Goal: Transaction & Acquisition: Purchase product/service

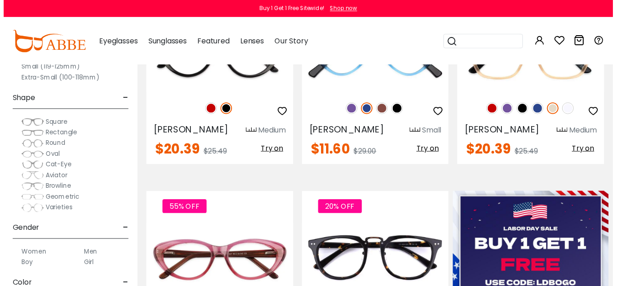
scroll to position [246, 0]
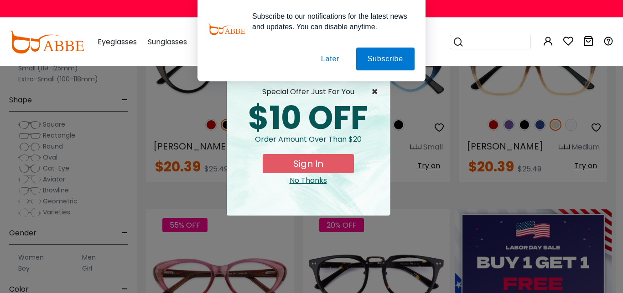
click at [374, 90] on span "×" at bounding box center [377, 91] width 11 height 11
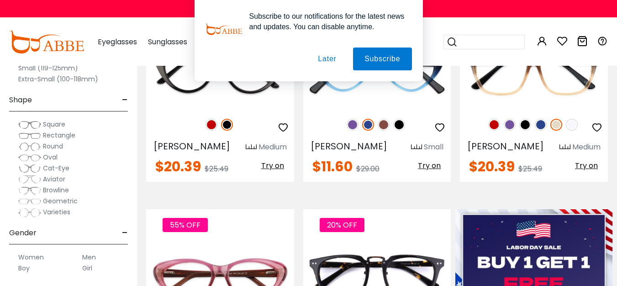
click at [56, 134] on span "Rectangle" at bounding box center [59, 135] width 32 height 9
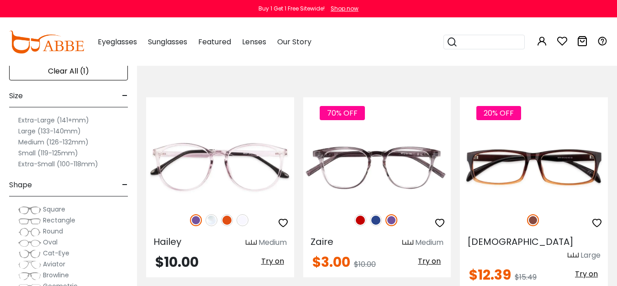
scroll to position [159, 0]
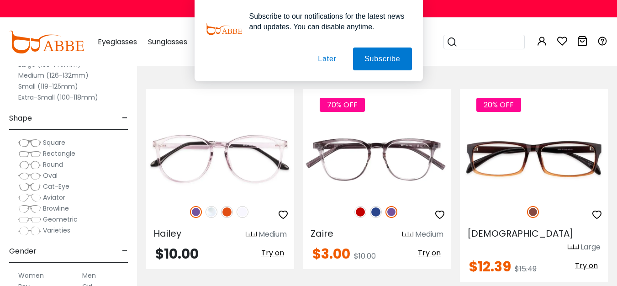
click at [0, 0] on button "Later" at bounding box center [0, 0] width 0 height 0
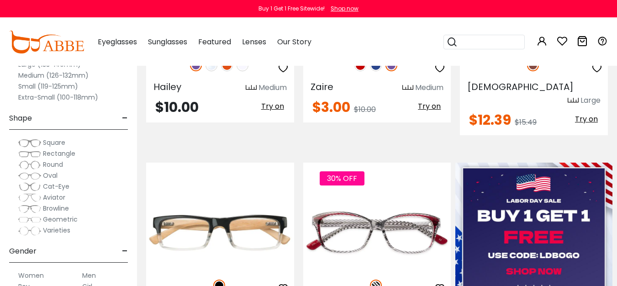
scroll to position [309, 0]
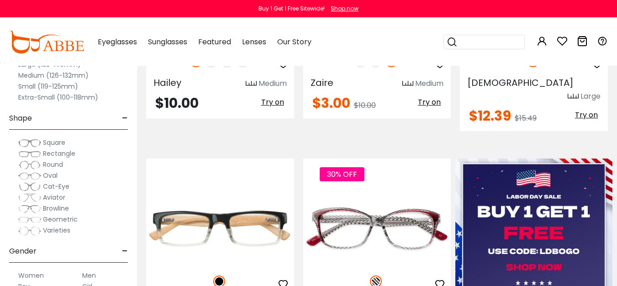
click at [59, 153] on span "Rectangle" at bounding box center [59, 153] width 32 height 9
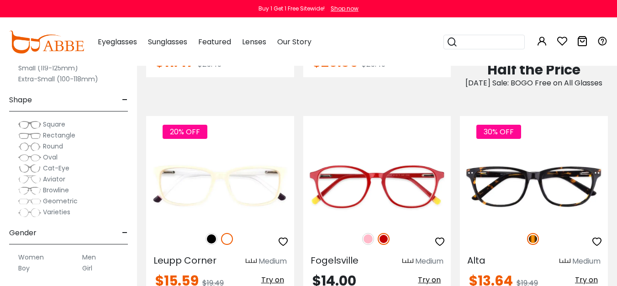
scroll to position [574, 0]
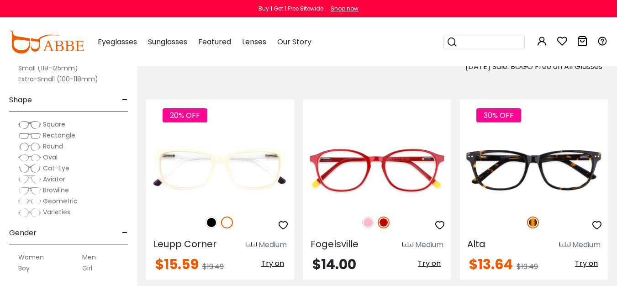
click at [94, 257] on label "Men" at bounding box center [89, 256] width 14 height 11
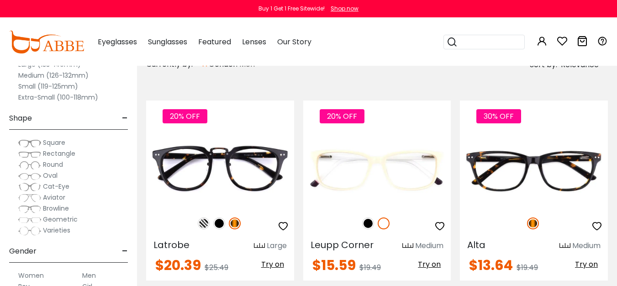
scroll to position [189, 0]
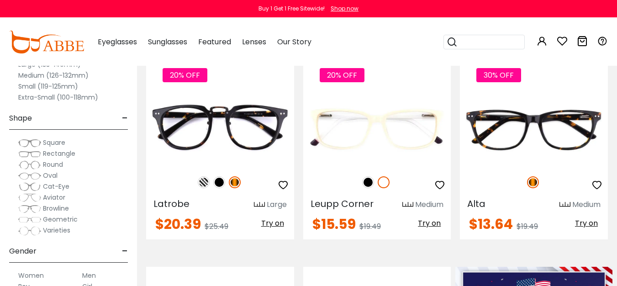
click at [62, 154] on span "Rectangle" at bounding box center [59, 153] width 32 height 9
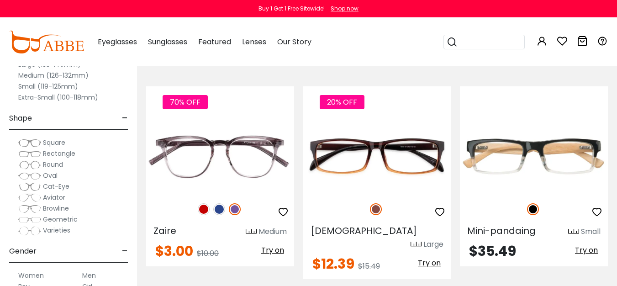
scroll to position [158, 0]
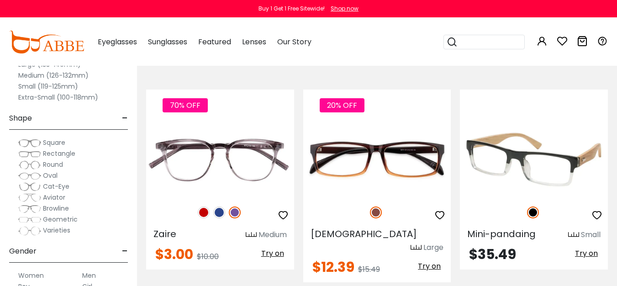
click at [508, 142] on img at bounding box center [534, 159] width 148 height 74
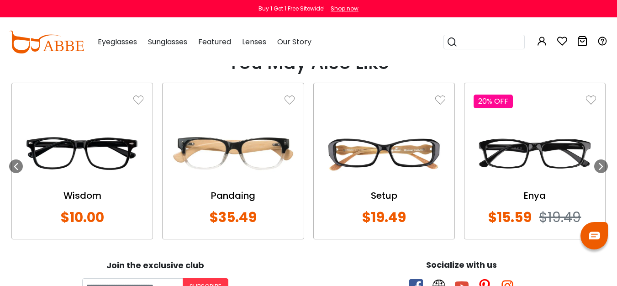
scroll to position [735, 0]
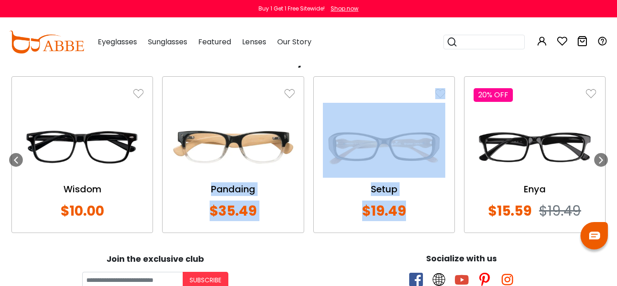
drag, startPoint x: 417, startPoint y: 203, endPoint x: 277, endPoint y: 161, distance: 146.0
click at [277, 161] on div "Wisdom $10.00 Pandaing $35.49" at bounding box center [308, 160] width 603 height 168
click at [241, 164] on img at bounding box center [233, 146] width 122 height 61
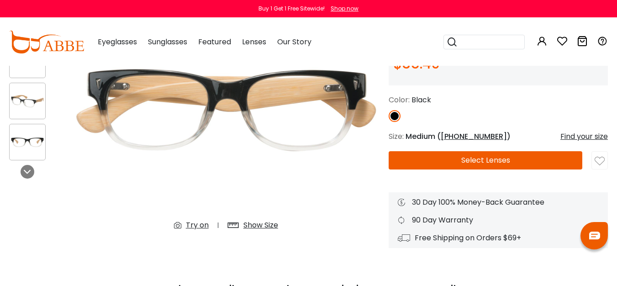
scroll to position [128, 0]
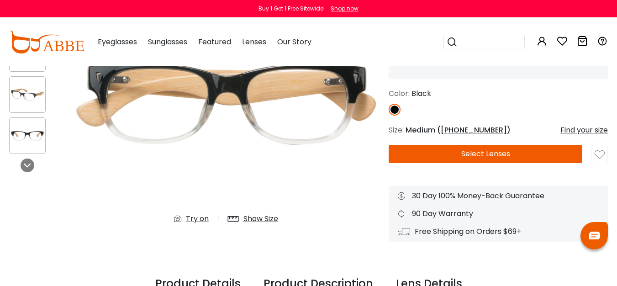
click at [484, 153] on button "Select Lenses" at bounding box center [485, 154] width 194 height 18
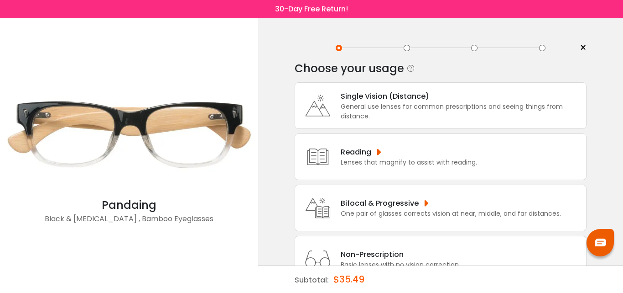
drag, startPoint x: 623, startPoint y: 63, endPoint x: 623, endPoint y: 74, distance: 11.0
click at [623, 74] on div "< × Choose your usage Single Vision (Distance) This lens helps you see details …" at bounding box center [440, 172] width 365 height 309
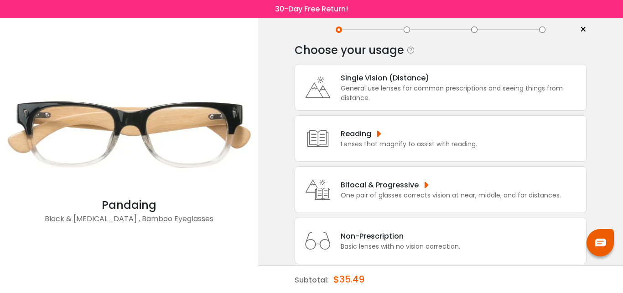
scroll to position [35, 0]
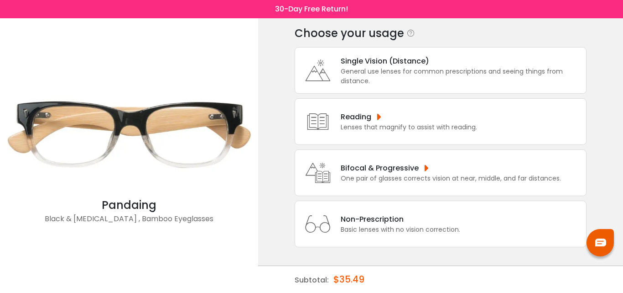
click at [217, 120] on img at bounding box center [129, 134] width 249 height 125
click at [361, 115] on div "Reading" at bounding box center [409, 116] width 136 height 11
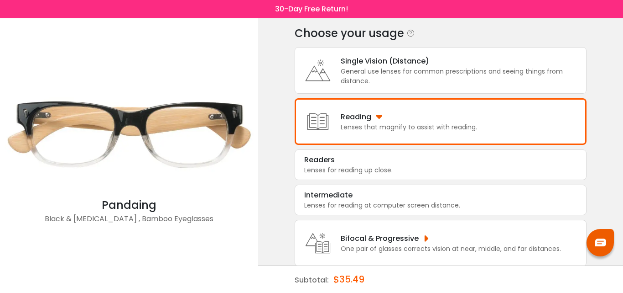
click at [413, 238] on div "Bifocal & Progressive" at bounding box center [451, 237] width 220 height 11
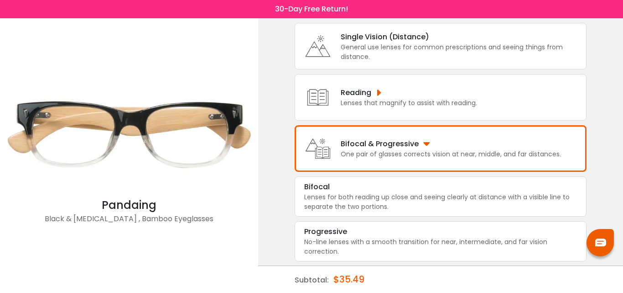
scroll to position [60, 0]
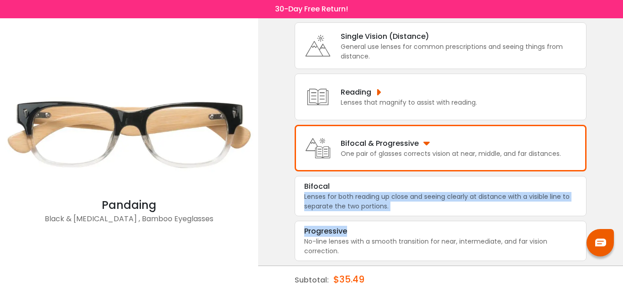
drag, startPoint x: 560, startPoint y: 216, endPoint x: 599, endPoint y: 171, distance: 59.9
click at [599, 171] on div "< × Choose your usage Single Vision (Distance) This lens helps you see details …" at bounding box center [440, 157] width 365 height 399
click at [603, 186] on div "< × Choose your usage Single Vision (Distance) This lens helps you see details …" at bounding box center [440, 157] width 365 height 399
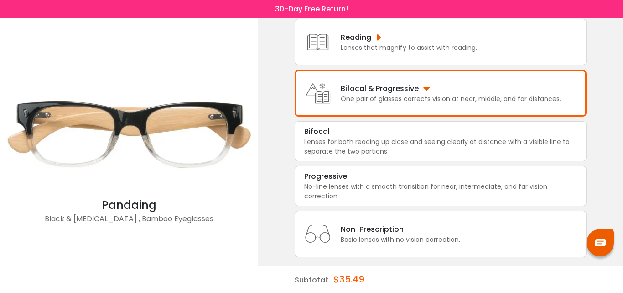
scroll to position [125, 0]
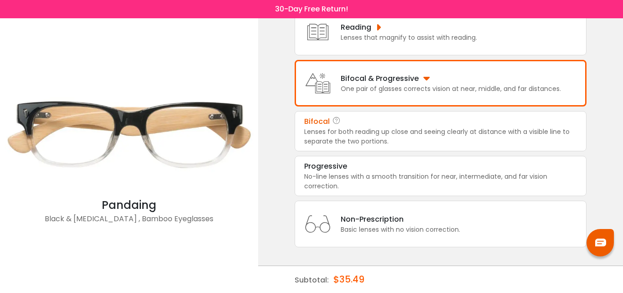
click at [488, 131] on div "Lenses for both reading up close and seeing clearly at distance with a visible …" at bounding box center [440, 136] width 273 height 19
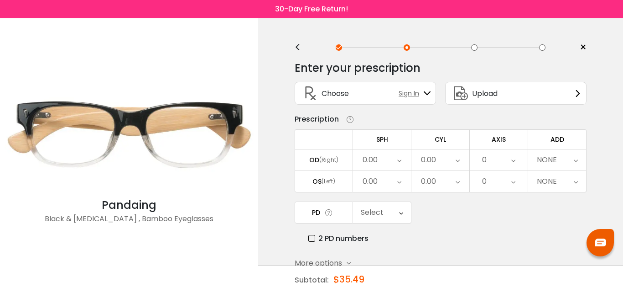
scroll to position [0, 0]
click at [578, 92] on icon at bounding box center [578, 93] width 7 height 7
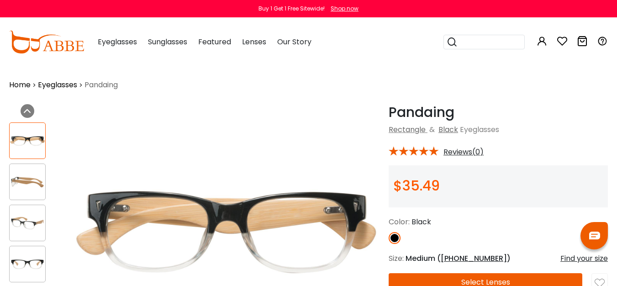
click at [37, 184] on img at bounding box center [28, 182] width 36 height 18
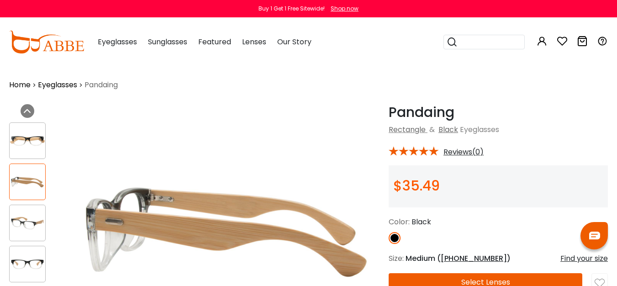
click at [30, 215] on img at bounding box center [28, 223] width 36 height 18
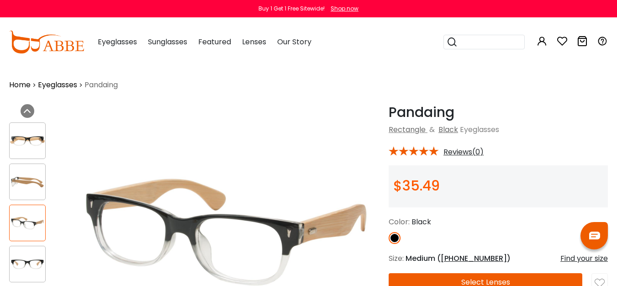
click at [23, 258] on img at bounding box center [28, 264] width 36 height 18
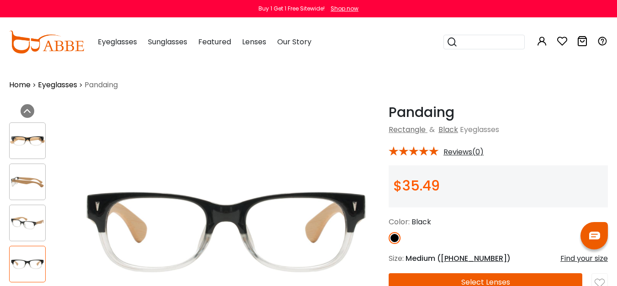
drag, startPoint x: 606, startPoint y: 27, endPoint x: 359, endPoint y: 89, distance: 254.6
click at [29, 183] on img at bounding box center [28, 182] width 36 height 18
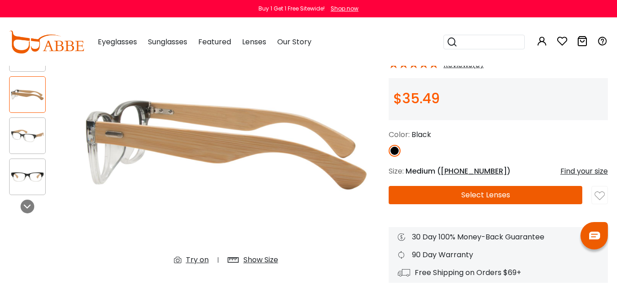
scroll to position [100, 0]
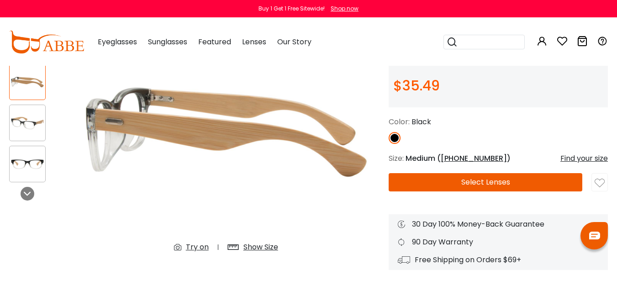
click at [485, 178] on button "Select Lenses" at bounding box center [485, 182] width 194 height 18
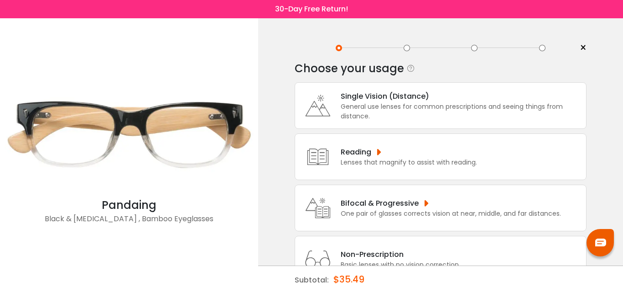
drag, startPoint x: 623, startPoint y: 183, endPoint x: 623, endPoint y: 189, distance: 5.5
click at [623, 189] on div "< × Choose your usage Single Vision (Distance) This lens helps you see details …" at bounding box center [440, 172] width 365 height 309
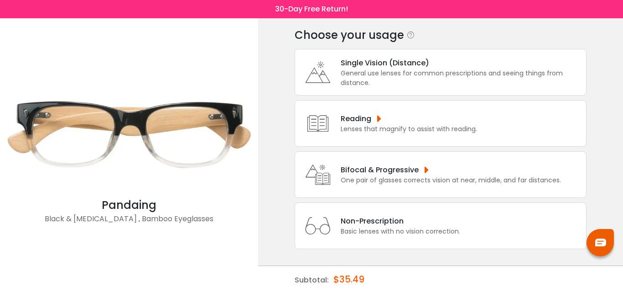
scroll to position [35, 0]
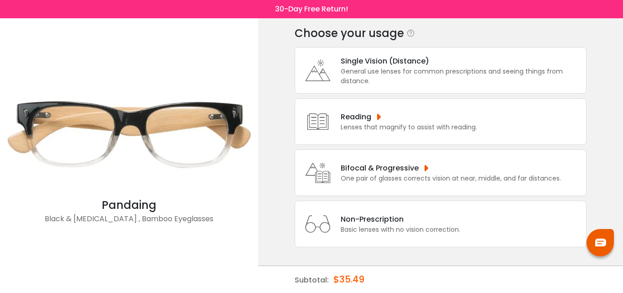
click at [417, 178] on div "One pair of glasses corrects vision at near, middle, and far distances." at bounding box center [451, 178] width 220 height 10
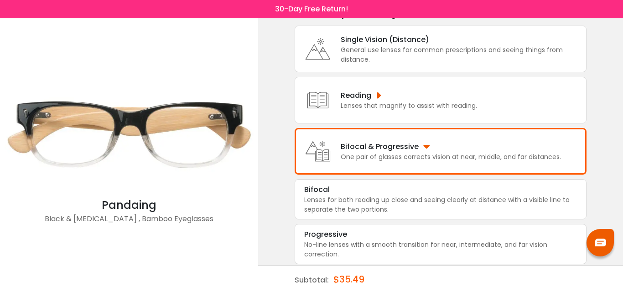
scroll to position [60, 0]
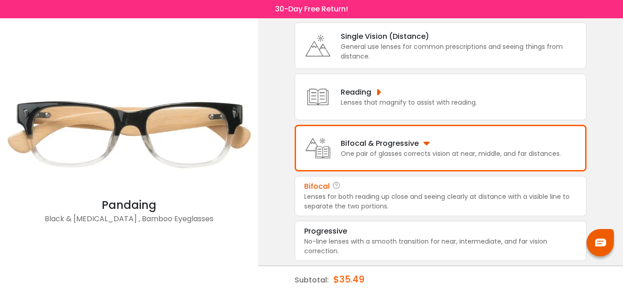
click at [423, 199] on div "Lenses for both reading up close and seeing clearly at distance with a visible …" at bounding box center [440, 201] width 273 height 19
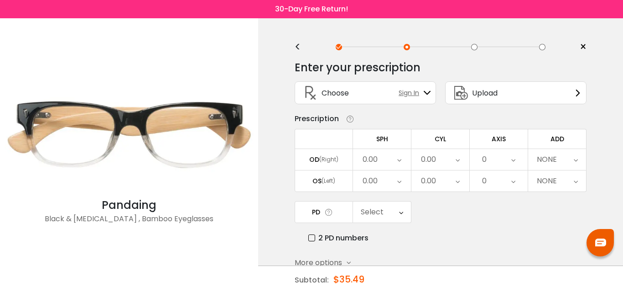
scroll to position [0, 0]
click at [400, 159] on icon at bounding box center [400, 160] width 4 height 21
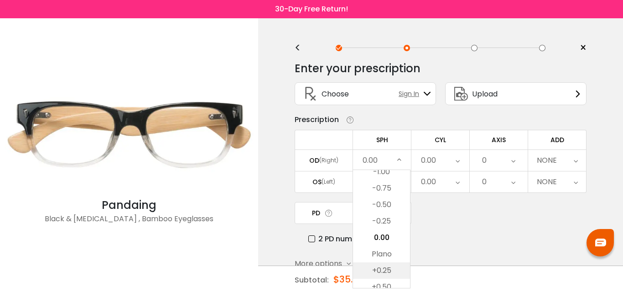
click at [384, 267] on li "+0.25" at bounding box center [381, 270] width 57 height 16
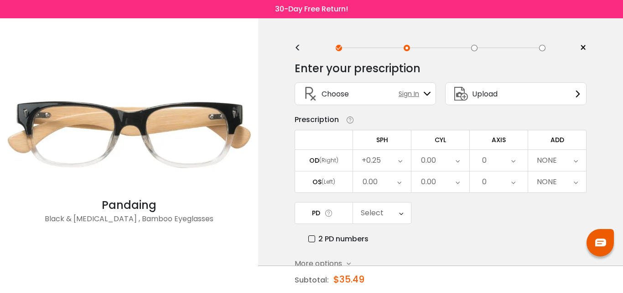
click at [400, 183] on icon at bounding box center [400, 181] width 4 height 21
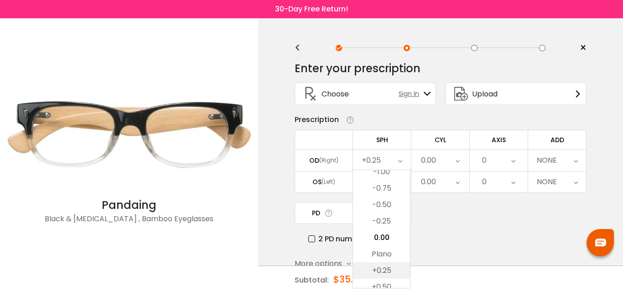
click at [383, 269] on li "+0.25" at bounding box center [381, 270] width 57 height 16
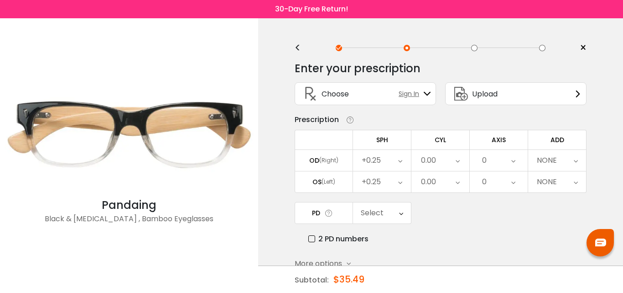
click at [460, 160] on icon at bounding box center [458, 160] width 4 height 21
click at [445, 201] on li "-0.50" at bounding box center [440, 204] width 57 height 16
click at [459, 183] on icon at bounding box center [458, 181] width 4 height 21
click at [447, 221] on li "-0.25" at bounding box center [440, 221] width 57 height 16
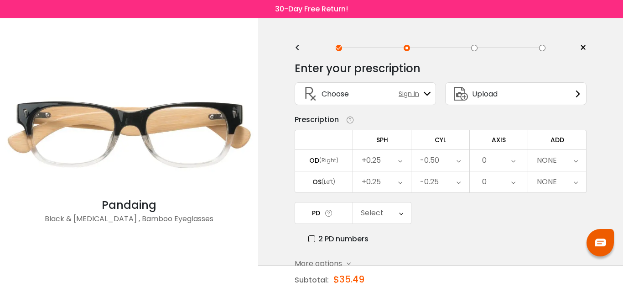
click at [515, 160] on icon at bounding box center [514, 160] width 4 height 21
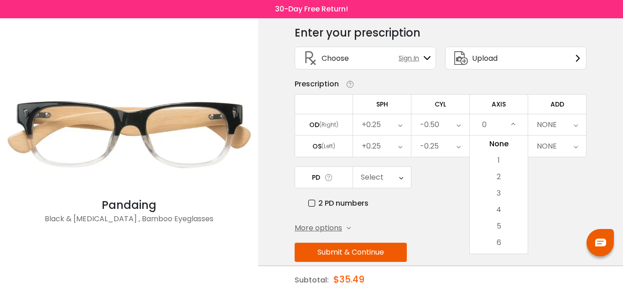
scroll to position [37, 0]
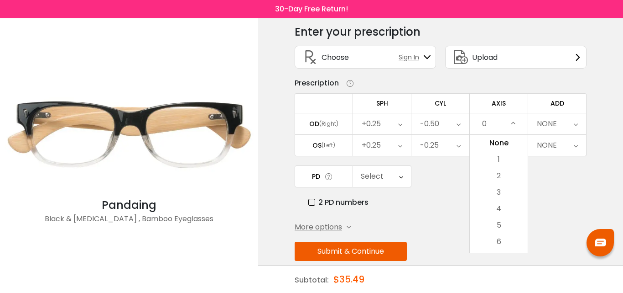
click at [514, 126] on icon at bounding box center [514, 123] width 4 height 21
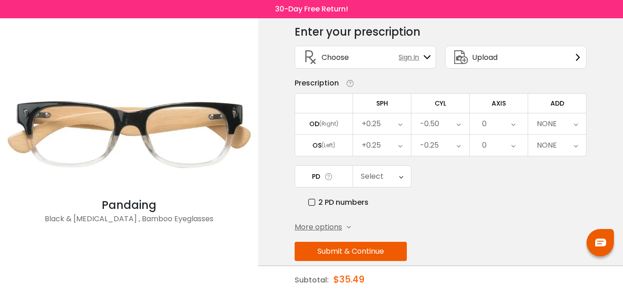
click at [514, 126] on icon at bounding box center [514, 123] width 4 height 21
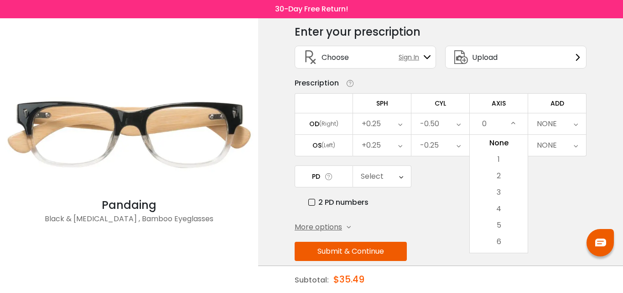
click at [491, 124] on div "0" at bounding box center [499, 123] width 58 height 21
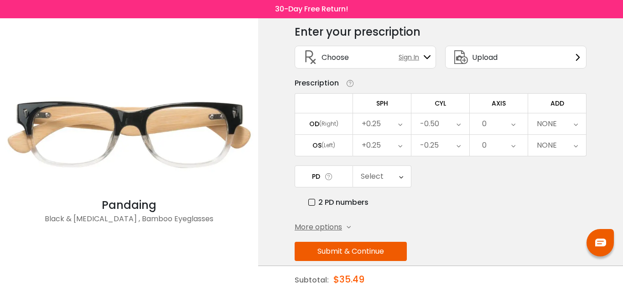
click at [486, 124] on div "0" at bounding box center [484, 124] width 5 height 18
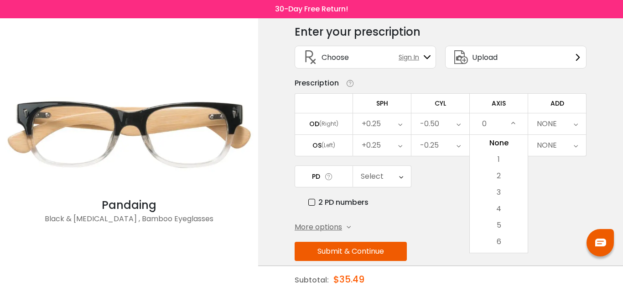
click at [568, 186] on div "PD Select Cancel PD Save 46 47 48 49 50 51 52 53 54 55 56 57 58 59 60 61 62 63 …" at bounding box center [441, 186] width 292 height 42
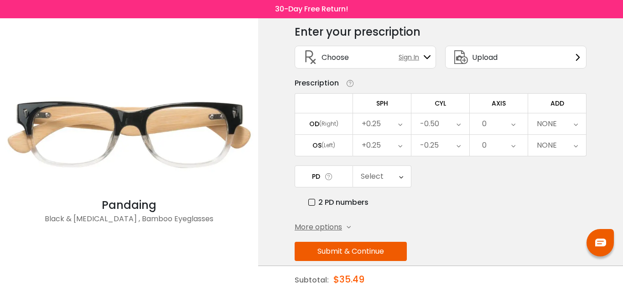
click at [578, 125] on icon at bounding box center [576, 123] width 4 height 21
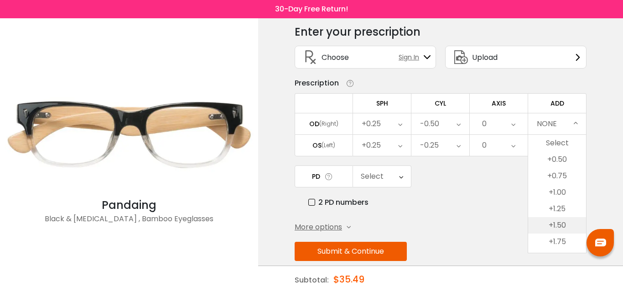
click at [560, 224] on li "+1.50" at bounding box center [558, 225] width 58 height 16
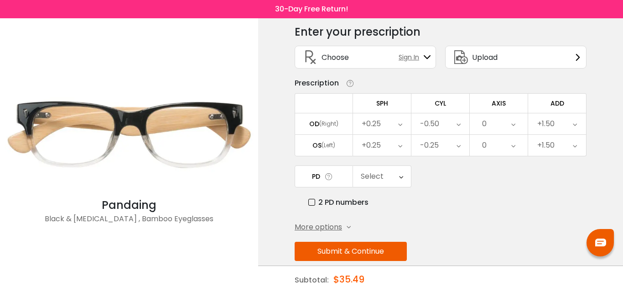
click at [514, 124] on icon at bounding box center [514, 123] width 4 height 21
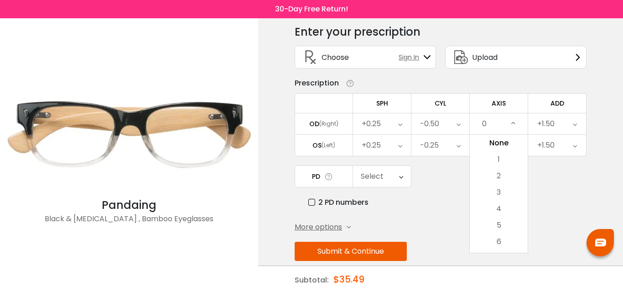
click at [441, 233] on div "Enter your prescription SPH (Sphere) Lens strength needed to correct your visio…" at bounding box center [441, 162] width 292 height 288
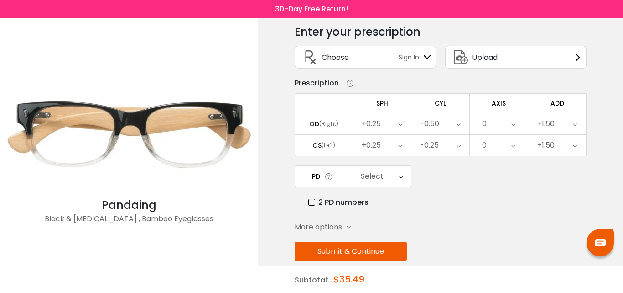
click at [402, 178] on icon at bounding box center [401, 176] width 4 height 21
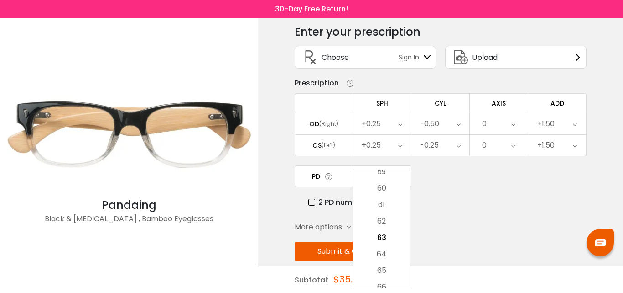
scroll to position [50, 0]
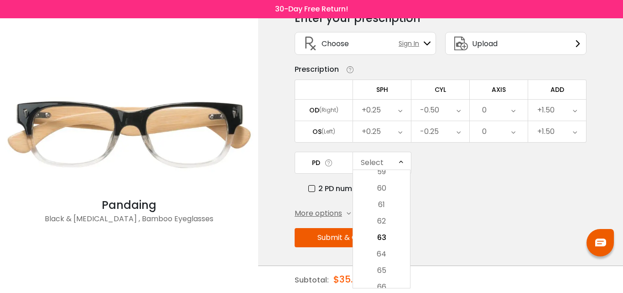
click at [464, 212] on div "More options Add Prism Vertical (Δ) Base Direction Horizontal (Δ) Base Directio…" at bounding box center [441, 213] width 292 height 11
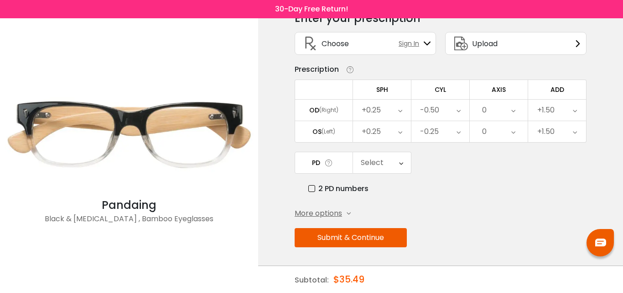
click at [338, 214] on span "More options" at bounding box center [318, 213] width 47 height 11
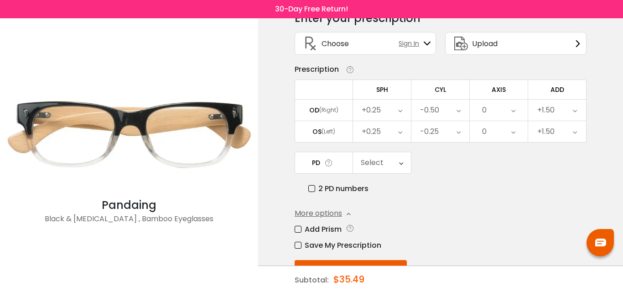
click at [513, 112] on icon at bounding box center [514, 110] width 4 height 21
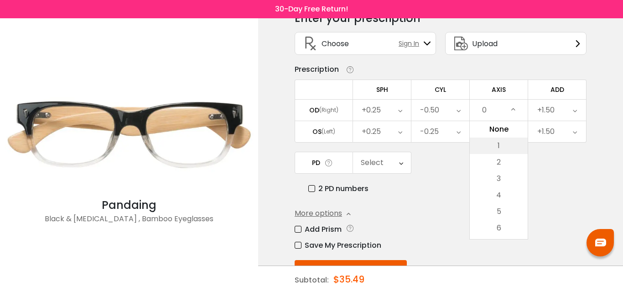
click at [503, 145] on li "1" at bounding box center [499, 145] width 58 height 16
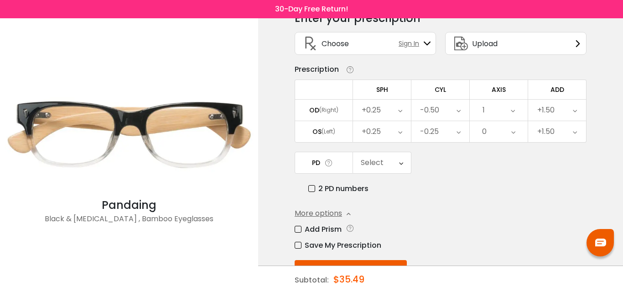
click at [514, 113] on icon at bounding box center [513, 110] width 4 height 21
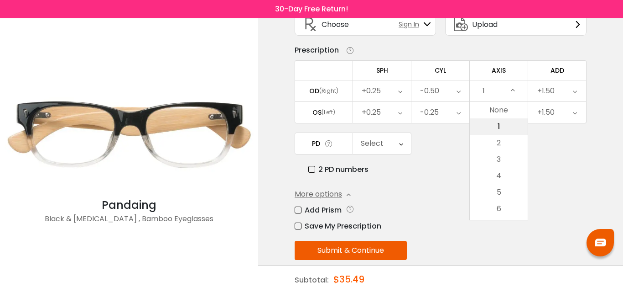
scroll to position [82, 0]
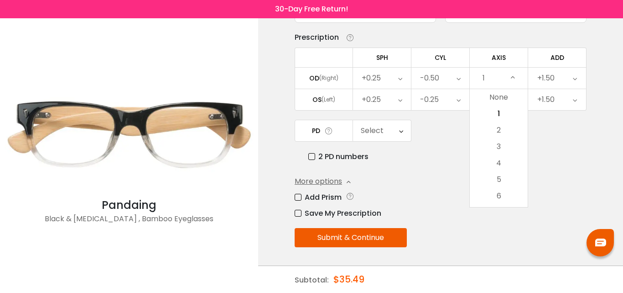
click at [329, 133] on icon at bounding box center [329, 131] width 9 height 10
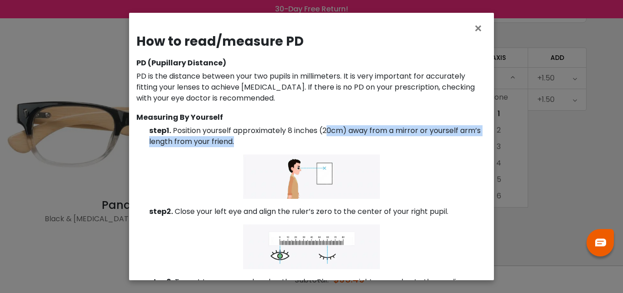
drag, startPoint x: 329, startPoint y: 133, endPoint x: 347, endPoint y: 141, distance: 19.8
click at [347, 141] on p "step1. Position yourself approximately 8 inches (20cm) away from a mirror or yo…" at bounding box center [317, 136] width 340 height 22
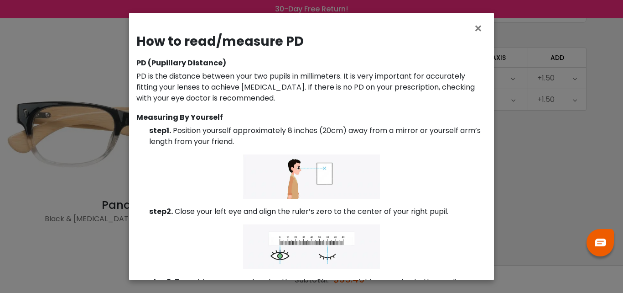
click at [478, 171] on p at bounding box center [311, 176] width 351 height 44
click at [490, 190] on div "How to read/measure PD PD (Pupillary Distance) PD is the distance between your …" at bounding box center [311, 152] width 365 height 253
click at [551, 178] on div "× How to read/measure PD PD (Pupillary Distance) PD is the distance between you…" at bounding box center [311, 146] width 623 height 293
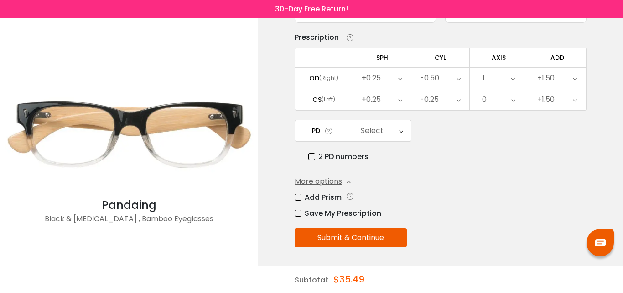
click at [402, 131] on icon at bounding box center [401, 130] width 4 height 21
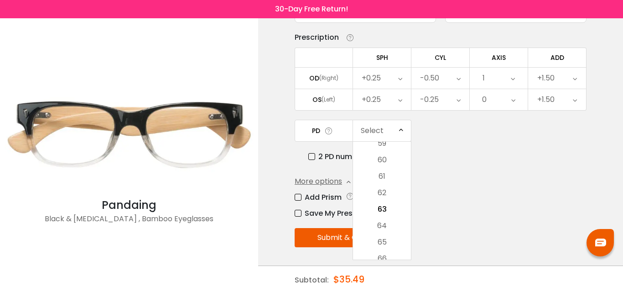
click at [461, 168] on div "Enter your prescription SPH (Sphere) Lens strength needed to correct your visio…" at bounding box center [441, 133] width 292 height 320
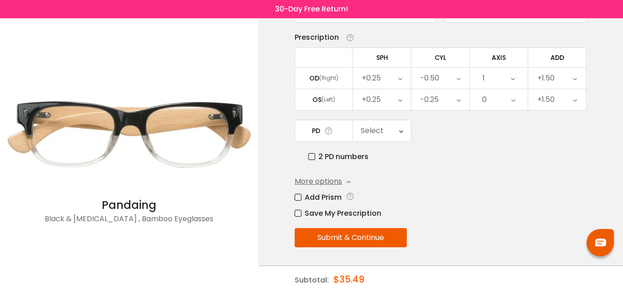
click at [613, 95] on div "< × Choose your usage Single Vision (Distance) This lens helps you see details …" at bounding box center [440, 114] width 365 height 356
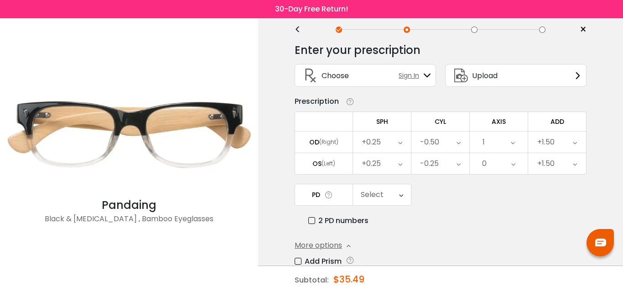
scroll to position [37, 0]
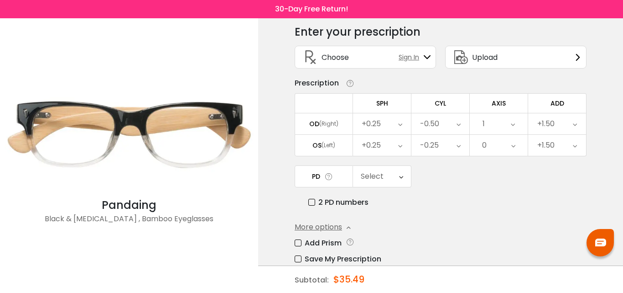
click at [513, 123] on icon at bounding box center [513, 123] width 4 height 21
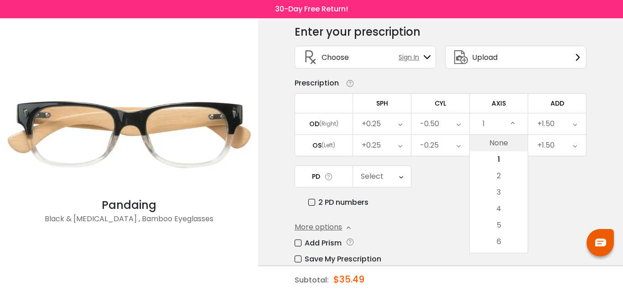
click at [505, 144] on li "None" at bounding box center [499, 143] width 58 height 16
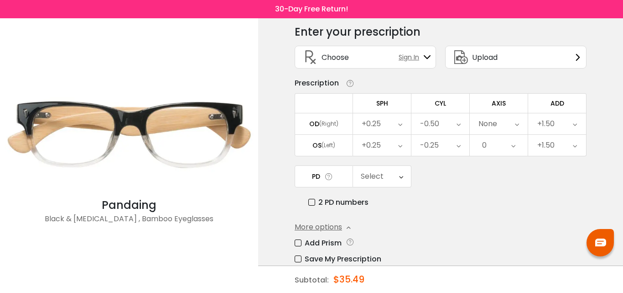
click at [515, 179] on div "PD Select Cancel PD Save 46 47 48 49 50 51 52 53 54 55 56 57 58 59 60 61 62 63 …" at bounding box center [441, 186] width 292 height 42
click at [517, 126] on icon at bounding box center [517, 123] width 4 height 21
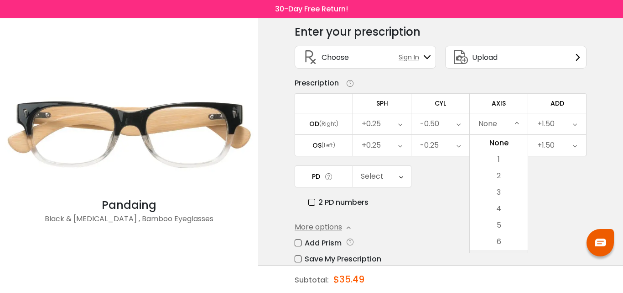
click at [515, 251] on li "7" at bounding box center [499, 258] width 58 height 16
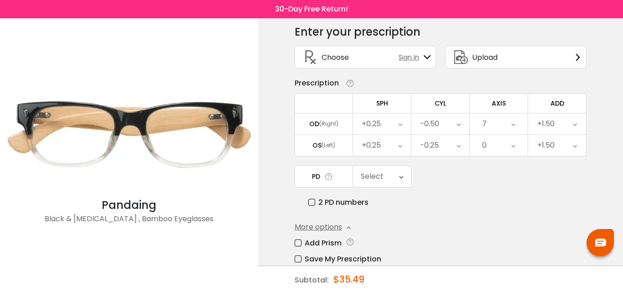
click at [513, 126] on icon at bounding box center [514, 123] width 4 height 21
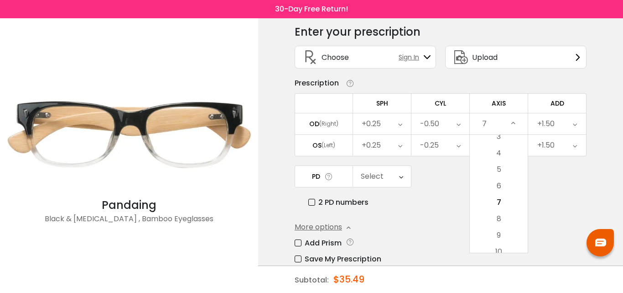
click at [513, 126] on icon at bounding box center [514, 123] width 4 height 21
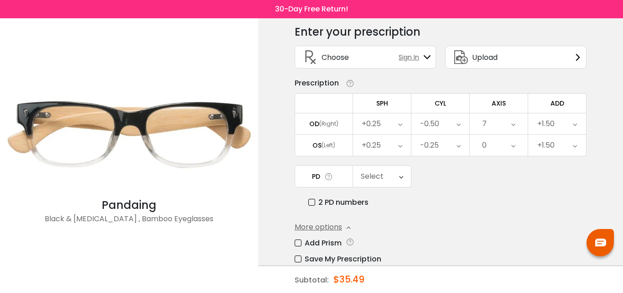
click at [513, 126] on icon at bounding box center [514, 123] width 4 height 21
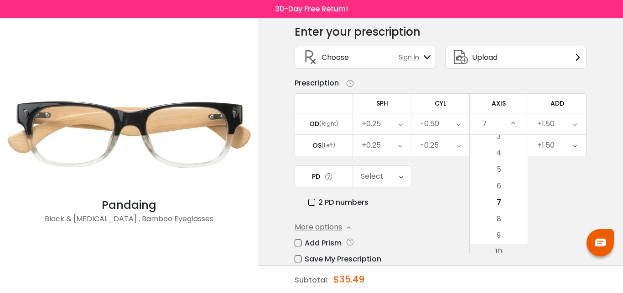
click at [510, 246] on li "10" at bounding box center [499, 251] width 58 height 16
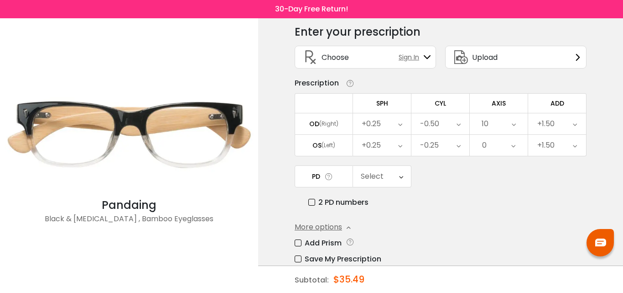
click at [515, 126] on icon at bounding box center [514, 123] width 4 height 21
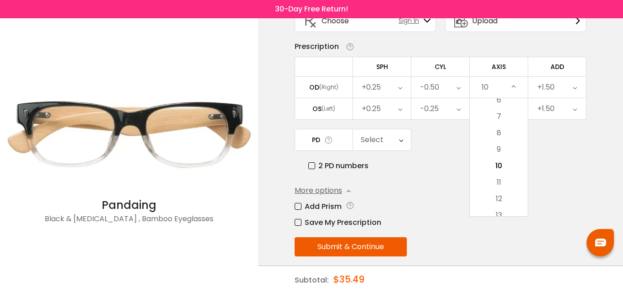
scroll to position [82, 0]
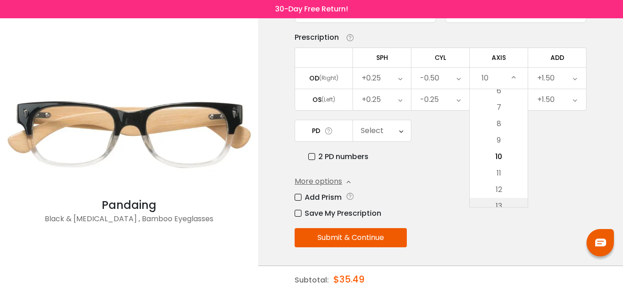
click at [511, 201] on li "13" at bounding box center [499, 206] width 58 height 16
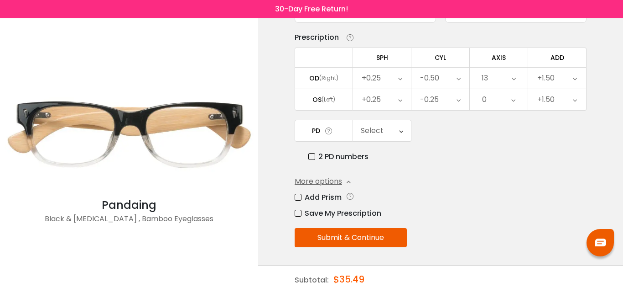
click at [515, 79] on icon at bounding box center [514, 78] width 4 height 21
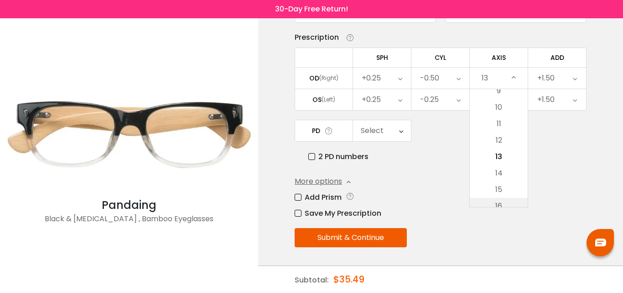
click at [510, 204] on li "16" at bounding box center [499, 206] width 58 height 16
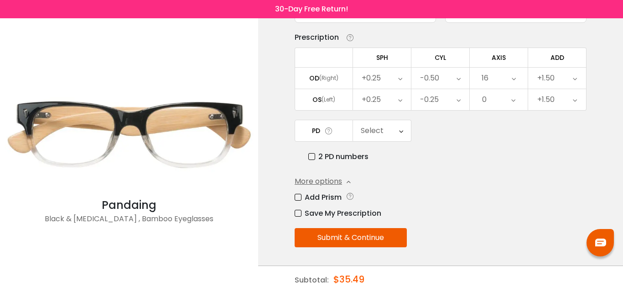
click at [516, 79] on icon at bounding box center [514, 78] width 4 height 21
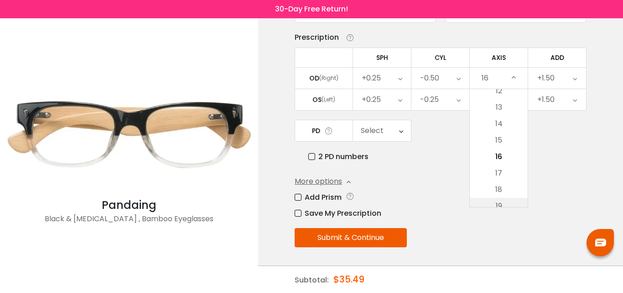
click at [518, 202] on li "19" at bounding box center [499, 206] width 58 height 16
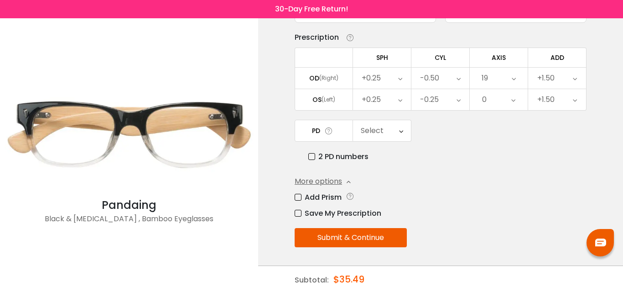
click at [513, 80] on icon at bounding box center [514, 78] width 4 height 21
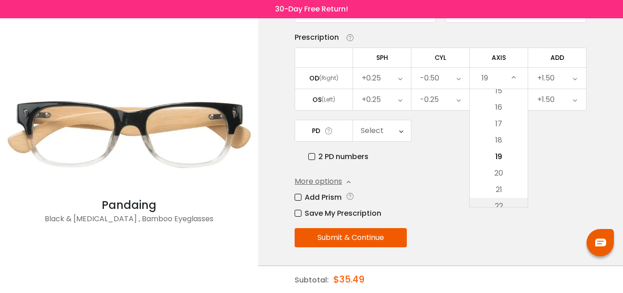
click at [512, 204] on li "22" at bounding box center [499, 206] width 58 height 16
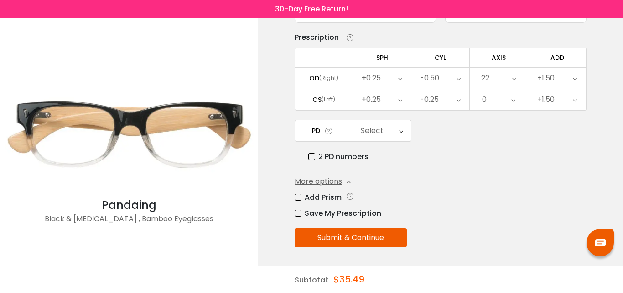
click at [514, 78] on icon at bounding box center [515, 78] width 4 height 21
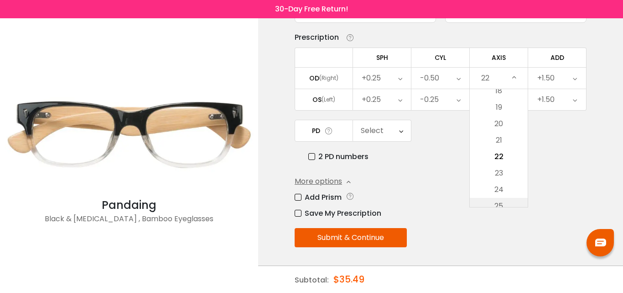
click at [513, 204] on li "25" at bounding box center [499, 206] width 58 height 16
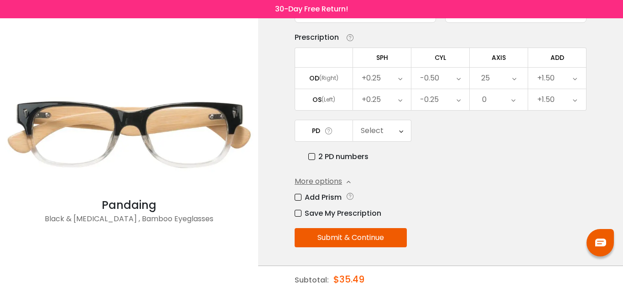
click at [514, 77] on icon at bounding box center [515, 78] width 4 height 21
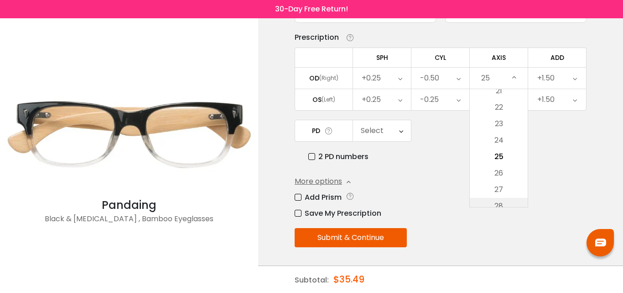
click at [514, 204] on li "28" at bounding box center [499, 206] width 58 height 16
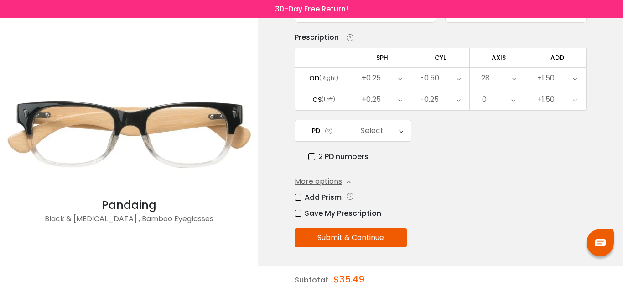
click at [513, 78] on icon at bounding box center [515, 78] width 4 height 21
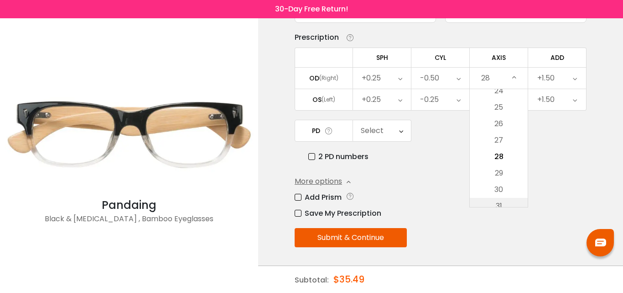
click at [513, 206] on li "31" at bounding box center [499, 206] width 58 height 16
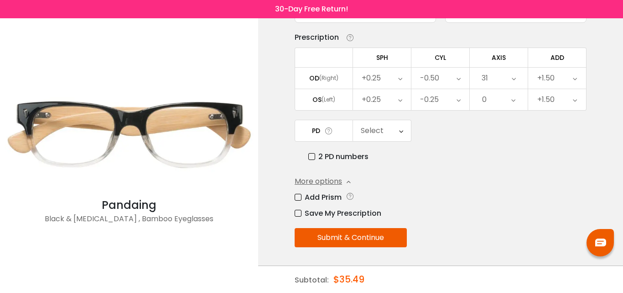
click at [514, 81] on icon at bounding box center [514, 78] width 4 height 21
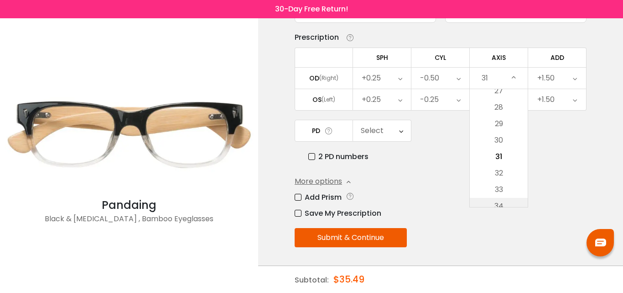
click at [507, 202] on li "34" at bounding box center [499, 206] width 58 height 16
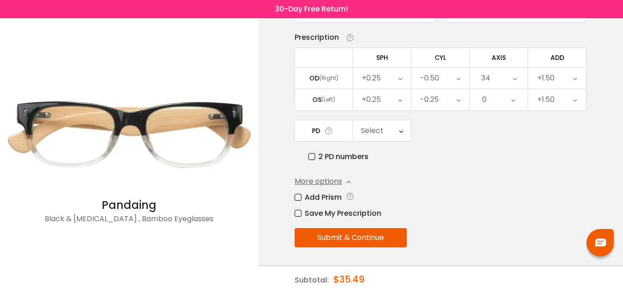
click at [513, 79] on icon at bounding box center [515, 78] width 4 height 21
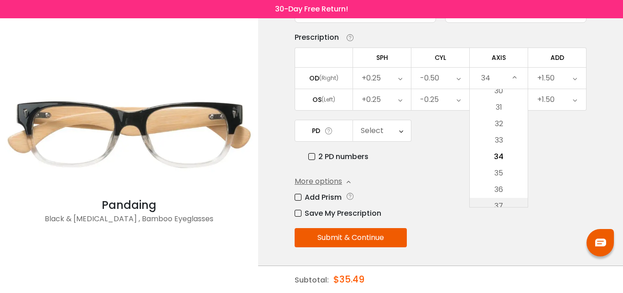
click at [512, 204] on li "37" at bounding box center [499, 206] width 58 height 16
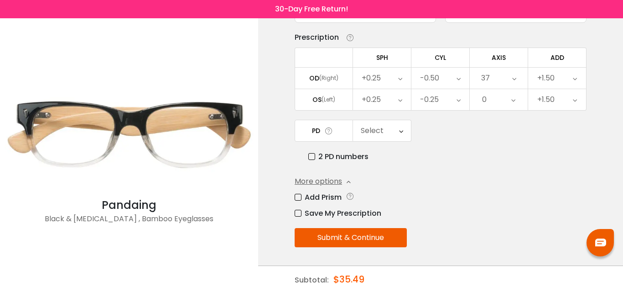
click at [516, 79] on icon at bounding box center [515, 78] width 4 height 21
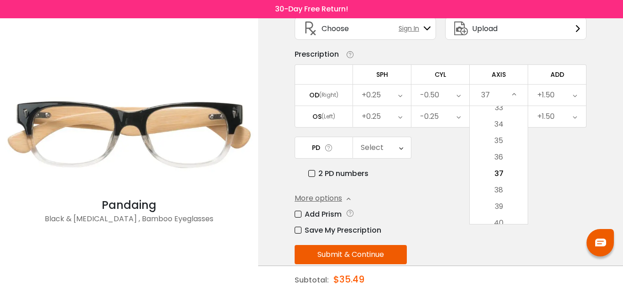
scroll to position [64, 0]
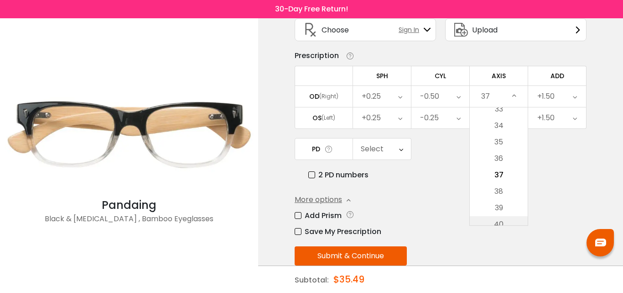
click at [515, 221] on li "40" at bounding box center [499, 224] width 58 height 16
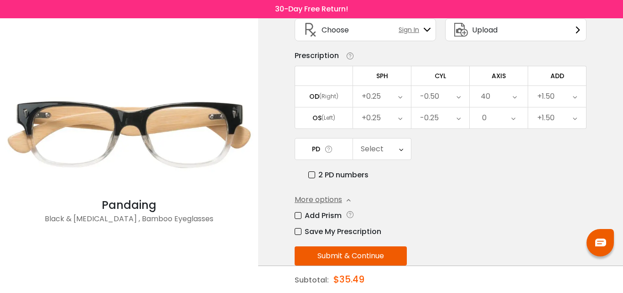
click at [515, 97] on icon at bounding box center [515, 96] width 4 height 21
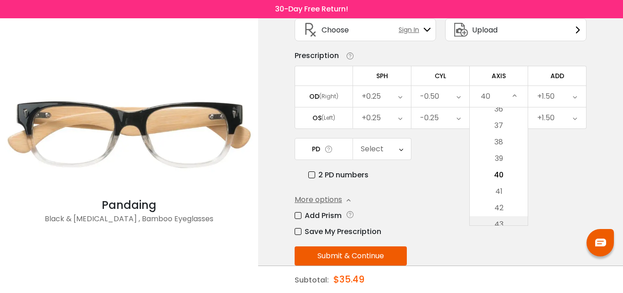
click at [511, 220] on li "43" at bounding box center [499, 224] width 58 height 16
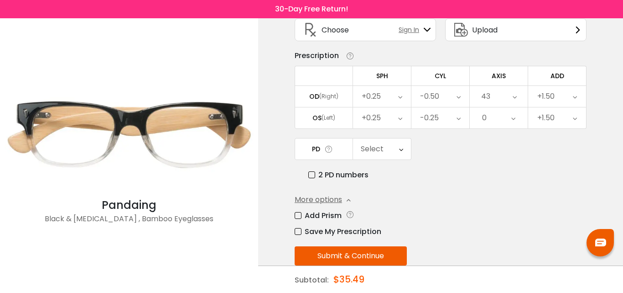
click at [512, 96] on div "43" at bounding box center [499, 96] width 58 height 21
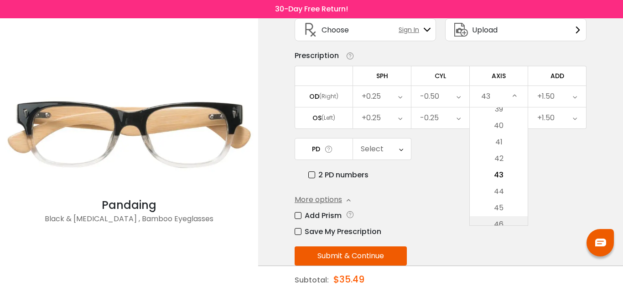
click at [515, 222] on li "46" at bounding box center [499, 224] width 58 height 16
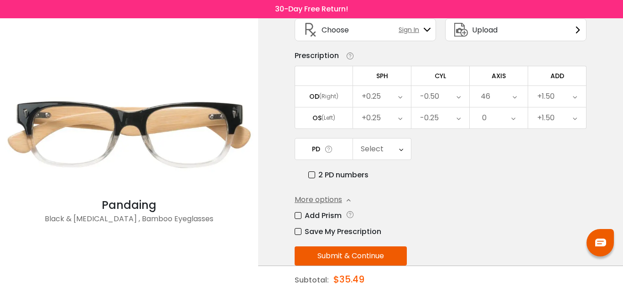
click at [516, 96] on icon at bounding box center [515, 96] width 4 height 21
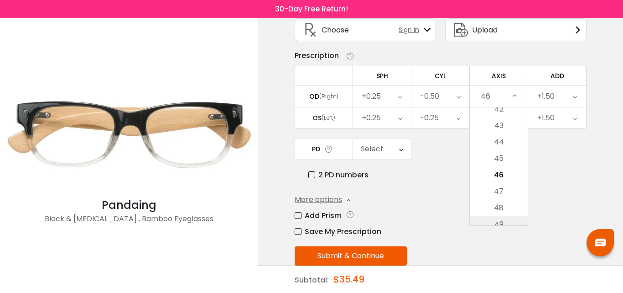
click at [512, 221] on li "49" at bounding box center [499, 224] width 58 height 16
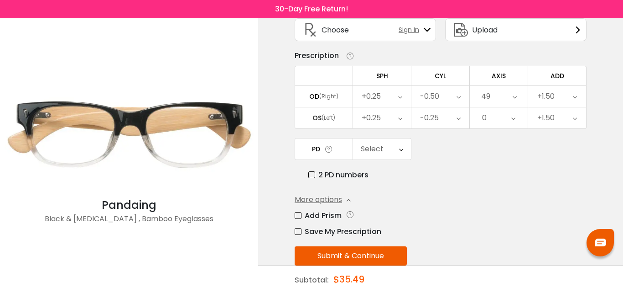
click at [516, 99] on icon at bounding box center [515, 96] width 4 height 21
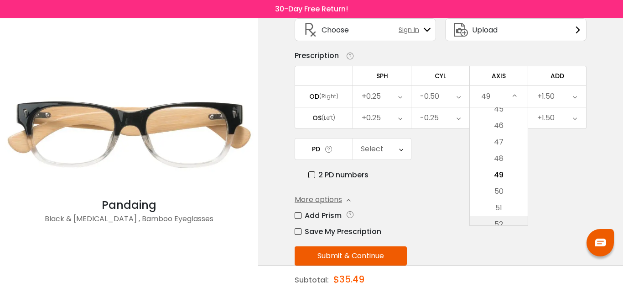
click at [510, 221] on li "52" at bounding box center [499, 224] width 58 height 16
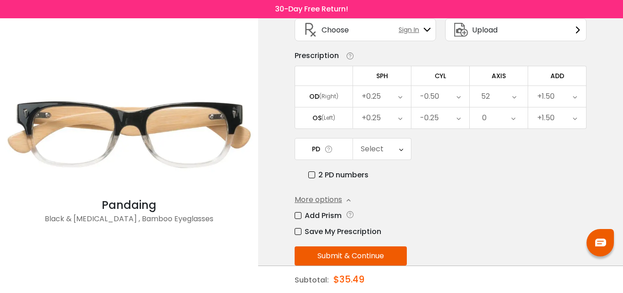
click at [515, 98] on icon at bounding box center [515, 96] width 4 height 21
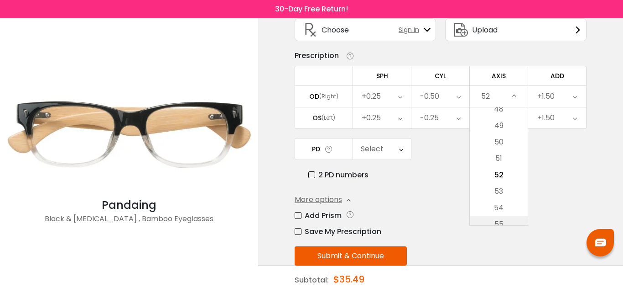
click at [516, 219] on li "55" at bounding box center [499, 224] width 58 height 16
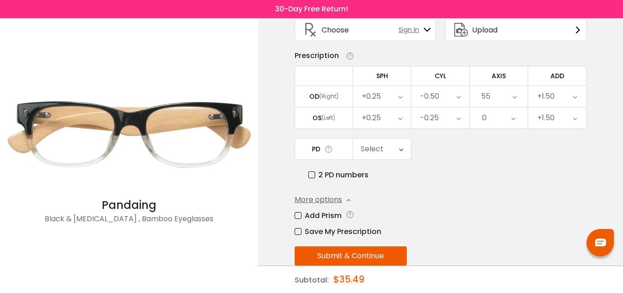
click at [517, 96] on icon at bounding box center [515, 96] width 4 height 21
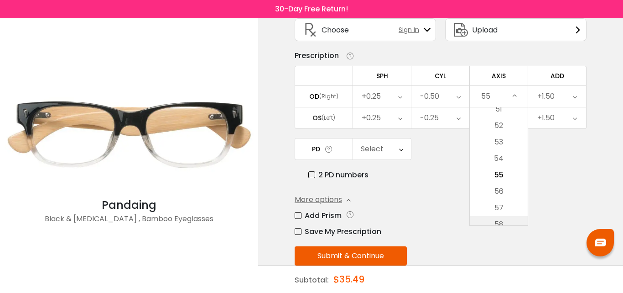
click at [513, 223] on li "58" at bounding box center [499, 224] width 58 height 16
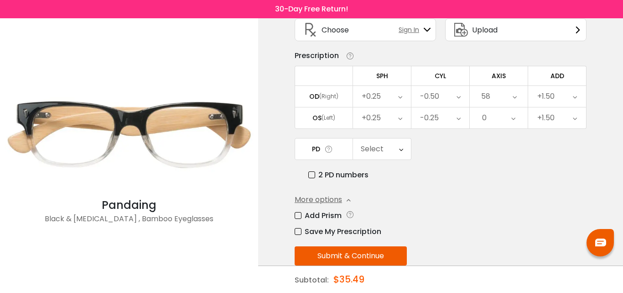
click at [495, 97] on div "58" at bounding box center [499, 96] width 58 height 21
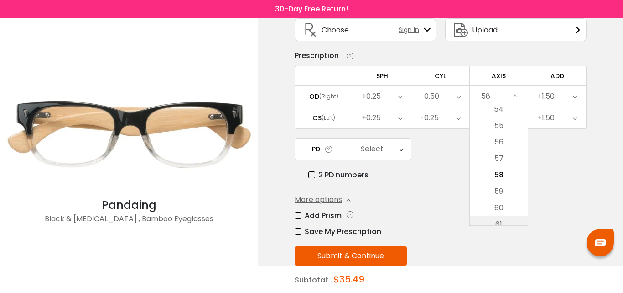
click at [519, 222] on li "61" at bounding box center [499, 224] width 58 height 16
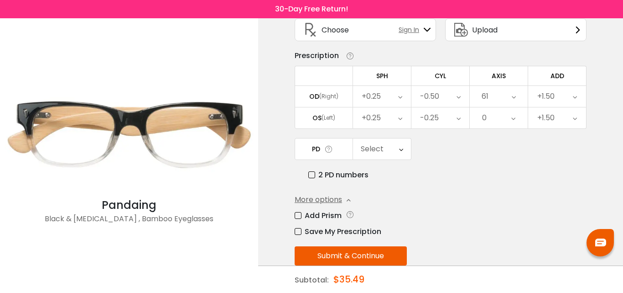
click at [514, 98] on icon at bounding box center [514, 96] width 4 height 21
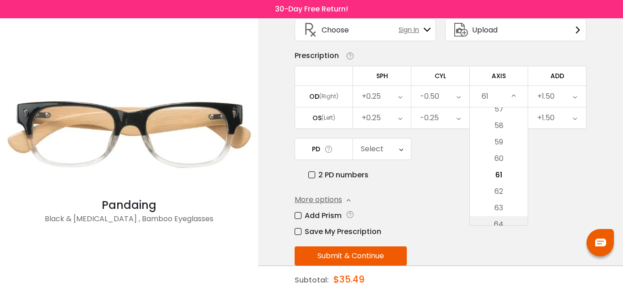
click at [514, 220] on li "64" at bounding box center [499, 224] width 58 height 16
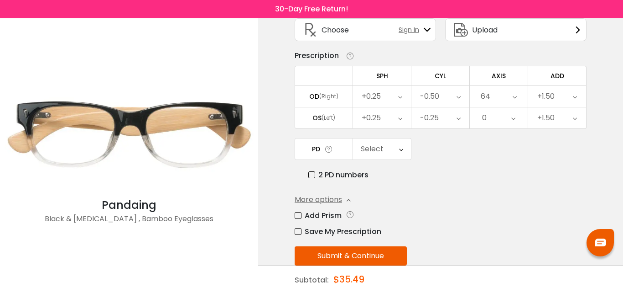
click at [515, 98] on icon at bounding box center [515, 96] width 4 height 21
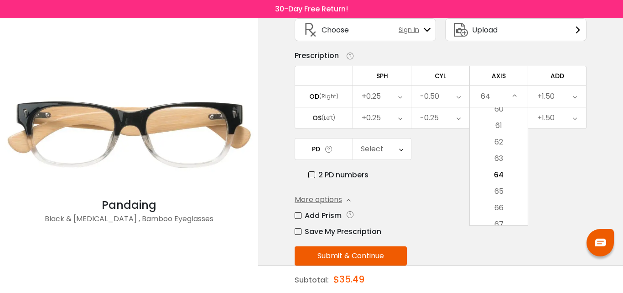
click at [489, 95] on div "64" at bounding box center [486, 96] width 10 height 18
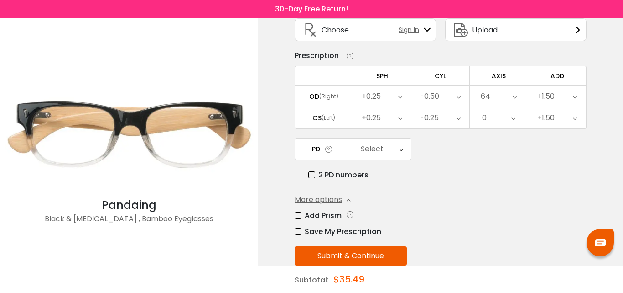
click at [514, 98] on icon at bounding box center [515, 96] width 4 height 21
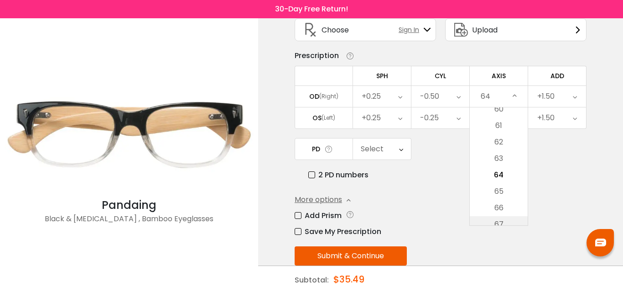
click at [511, 222] on li "67" at bounding box center [499, 224] width 58 height 16
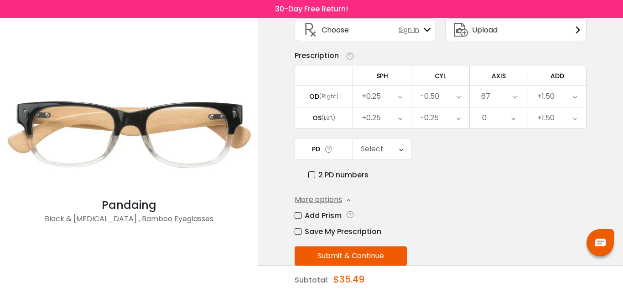
click at [514, 100] on icon at bounding box center [515, 96] width 4 height 21
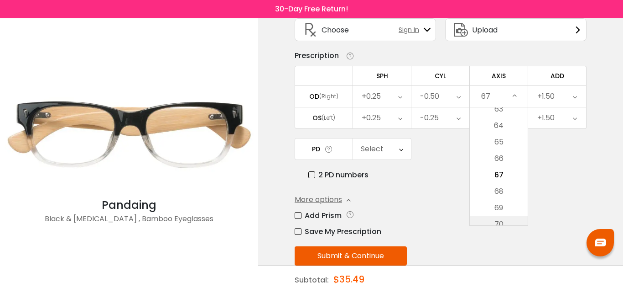
click at [517, 220] on li "70" at bounding box center [499, 224] width 58 height 16
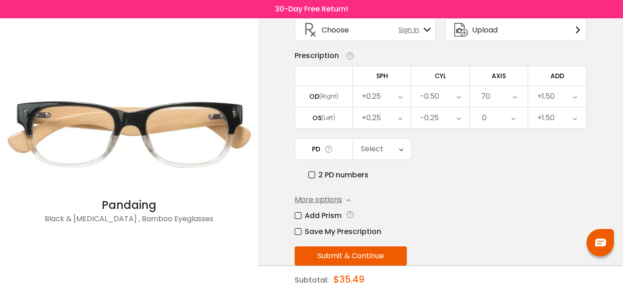
click at [515, 99] on icon at bounding box center [515, 96] width 4 height 21
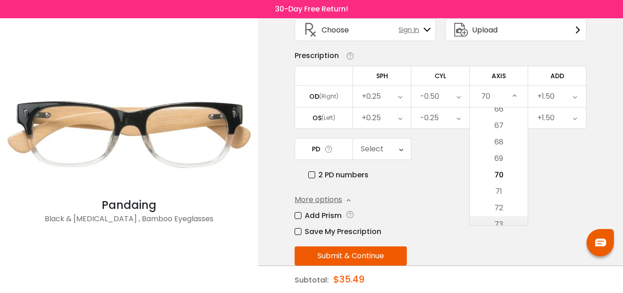
click at [516, 222] on li "73" at bounding box center [499, 224] width 58 height 16
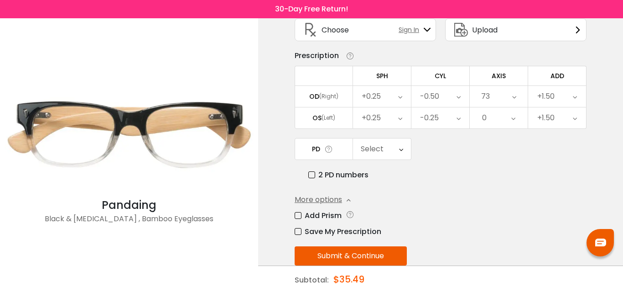
click at [512, 98] on div "73" at bounding box center [499, 96] width 58 height 21
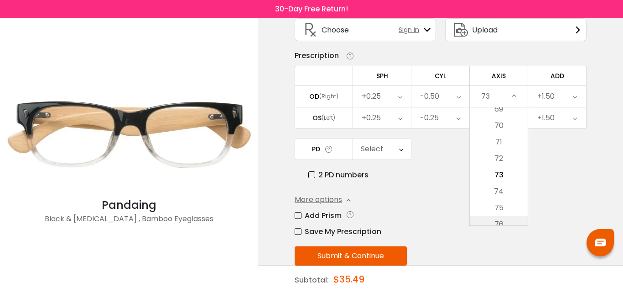
click at [510, 223] on li "76" at bounding box center [499, 224] width 58 height 16
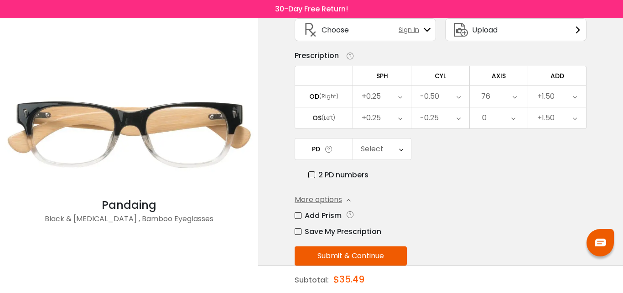
click at [513, 97] on icon at bounding box center [515, 96] width 4 height 21
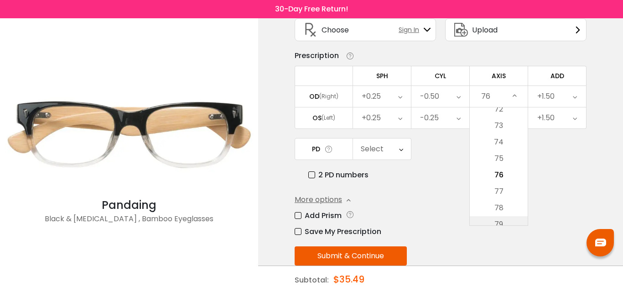
click at [513, 220] on li "79" at bounding box center [499, 224] width 58 height 16
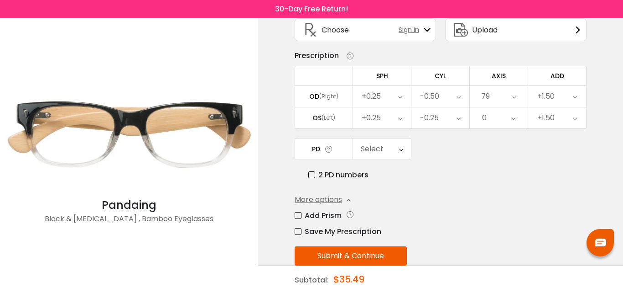
click at [513, 98] on icon at bounding box center [515, 96] width 4 height 21
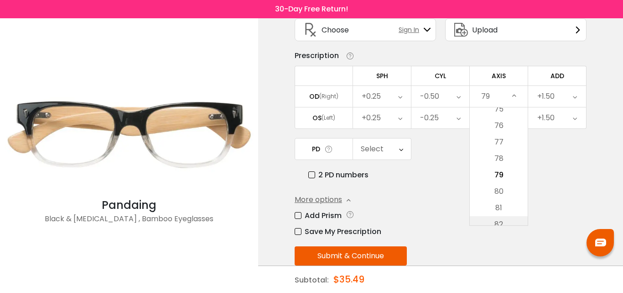
click at [517, 218] on li "82" at bounding box center [499, 224] width 58 height 16
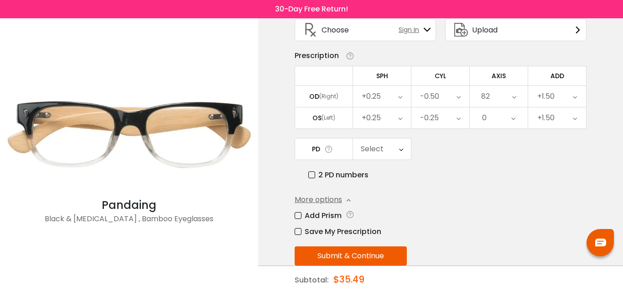
click at [515, 95] on icon at bounding box center [515, 96] width 4 height 21
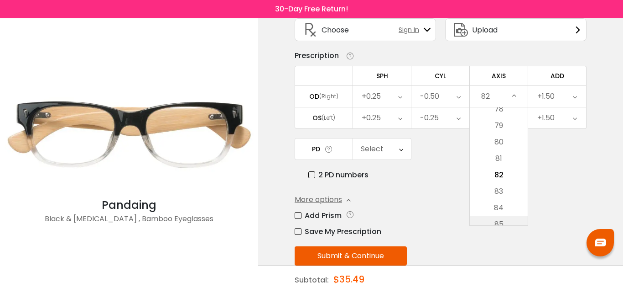
click at [514, 220] on li "85" at bounding box center [499, 224] width 58 height 16
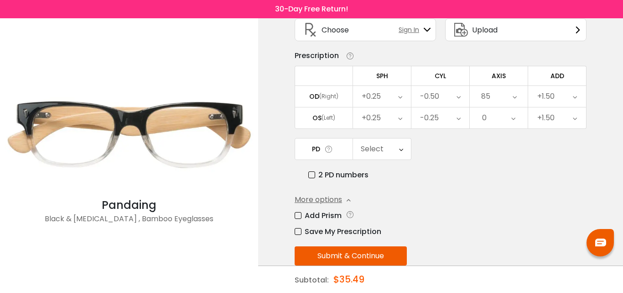
click at [512, 96] on div "85" at bounding box center [499, 96] width 58 height 21
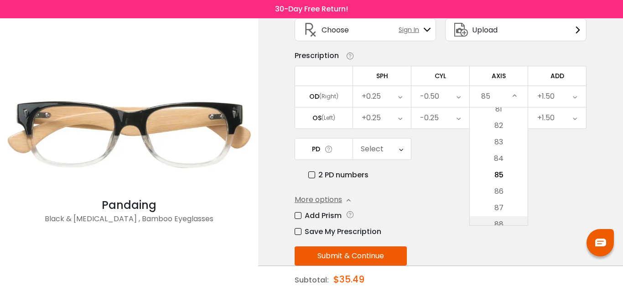
click at [509, 219] on li "88" at bounding box center [499, 224] width 58 height 16
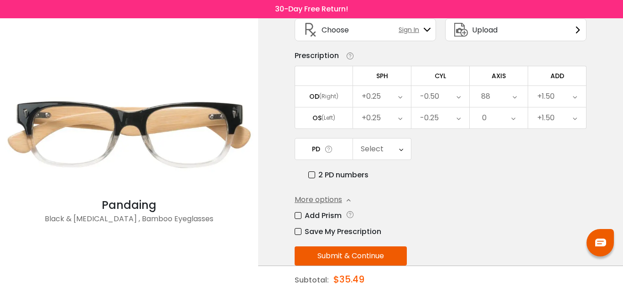
click at [518, 97] on div "88" at bounding box center [499, 96] width 58 height 21
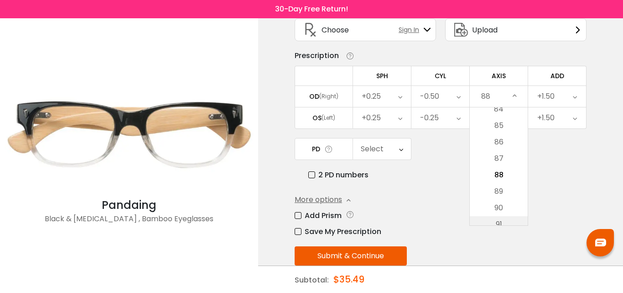
click at [507, 216] on li "91" at bounding box center [499, 224] width 58 height 16
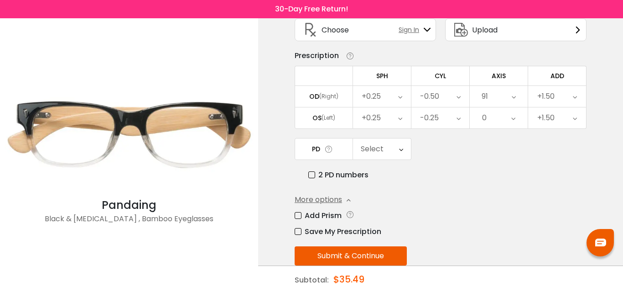
click at [514, 100] on icon at bounding box center [514, 96] width 4 height 21
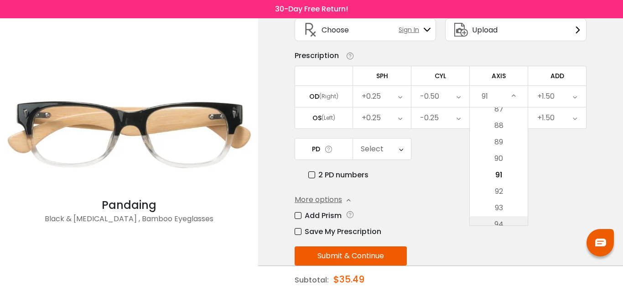
click at [512, 220] on li "94" at bounding box center [499, 224] width 58 height 16
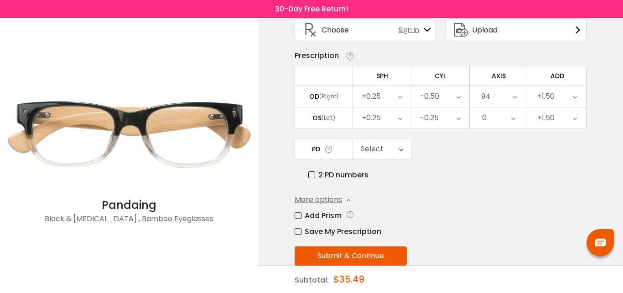
click at [515, 97] on icon at bounding box center [515, 96] width 4 height 21
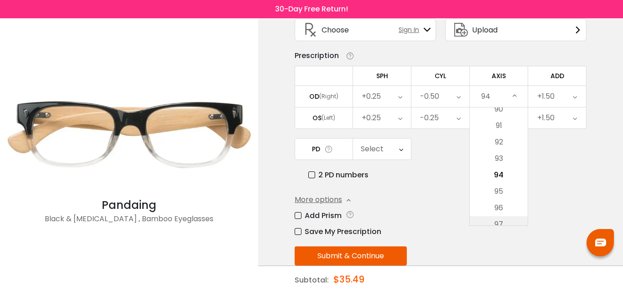
click at [509, 219] on li "97" at bounding box center [499, 224] width 58 height 16
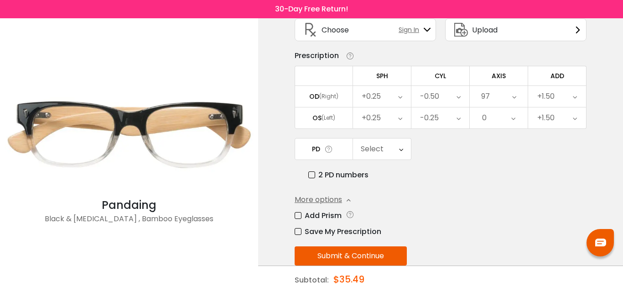
click at [512, 97] on div "97" at bounding box center [499, 96] width 58 height 21
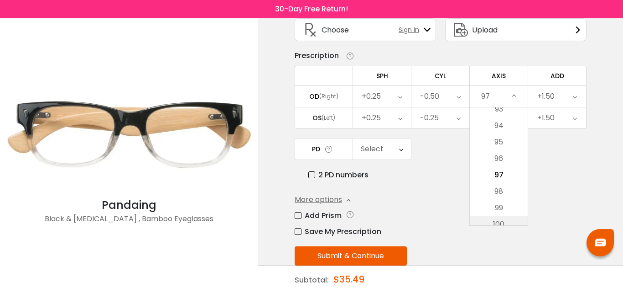
click at [510, 220] on li "100" at bounding box center [499, 224] width 58 height 16
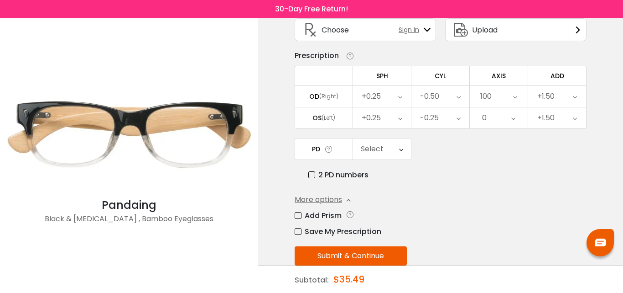
click at [515, 99] on icon at bounding box center [515, 96] width 4 height 21
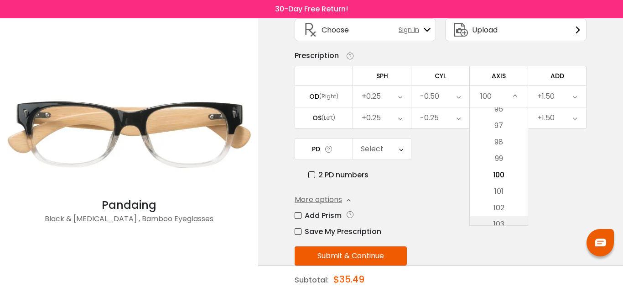
click at [508, 223] on li "103" at bounding box center [499, 224] width 58 height 16
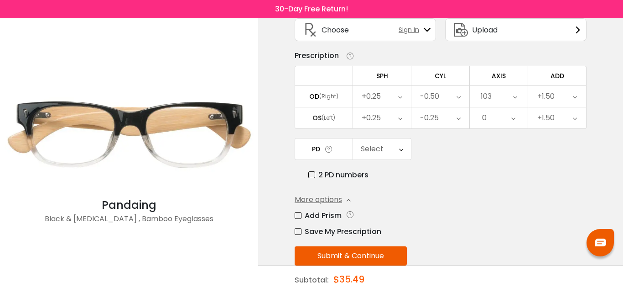
click at [514, 97] on icon at bounding box center [515, 96] width 4 height 21
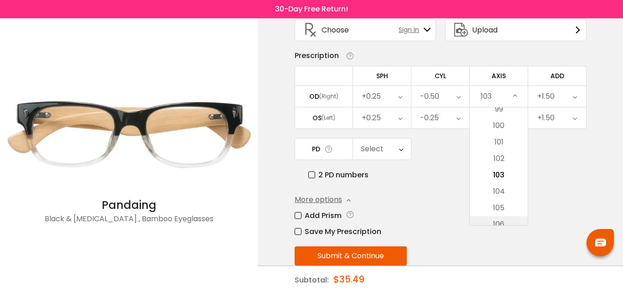
click at [516, 221] on li "106" at bounding box center [499, 224] width 58 height 16
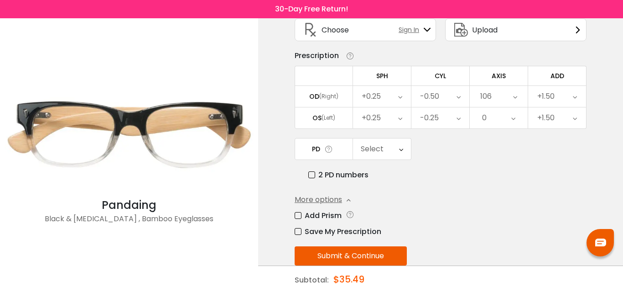
click at [516, 96] on icon at bounding box center [515, 96] width 4 height 21
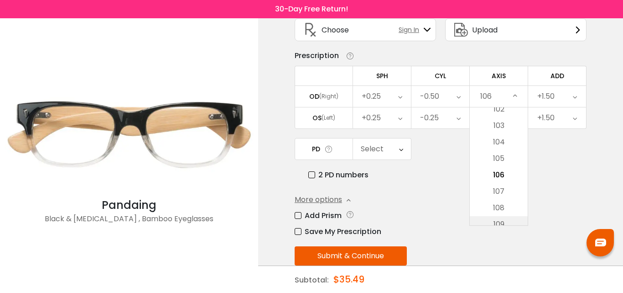
click at [512, 219] on li "109" at bounding box center [499, 224] width 58 height 16
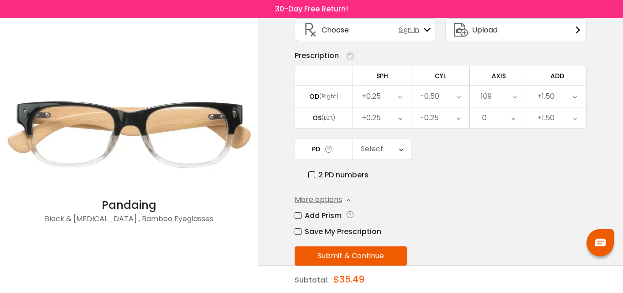
click at [515, 96] on icon at bounding box center [515, 96] width 4 height 21
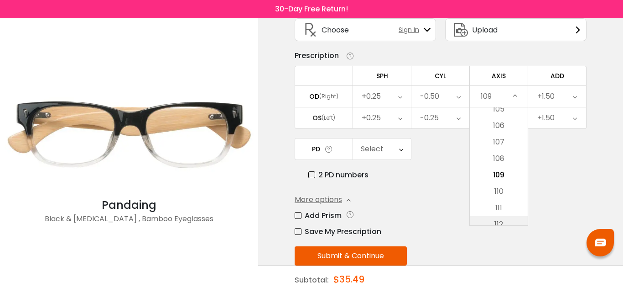
click at [507, 225] on li "112" at bounding box center [499, 224] width 58 height 16
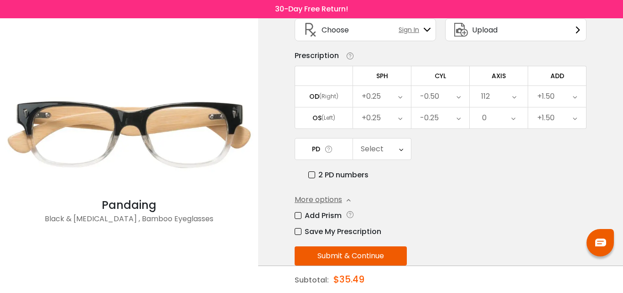
click at [515, 95] on icon at bounding box center [515, 96] width 4 height 21
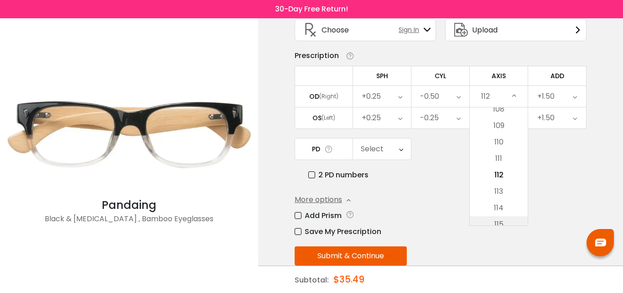
click at [508, 220] on li "115" at bounding box center [499, 224] width 58 height 16
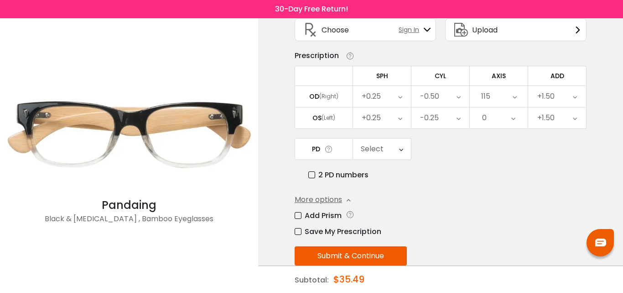
click at [513, 97] on icon at bounding box center [515, 96] width 4 height 21
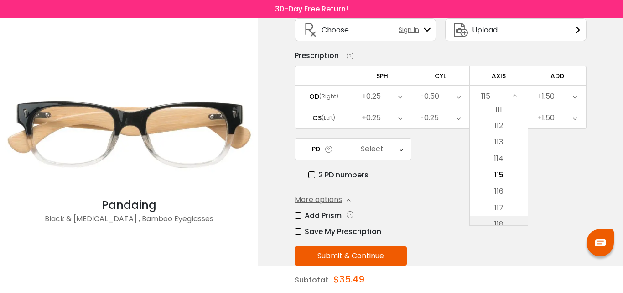
click at [511, 222] on li "118" at bounding box center [499, 224] width 58 height 16
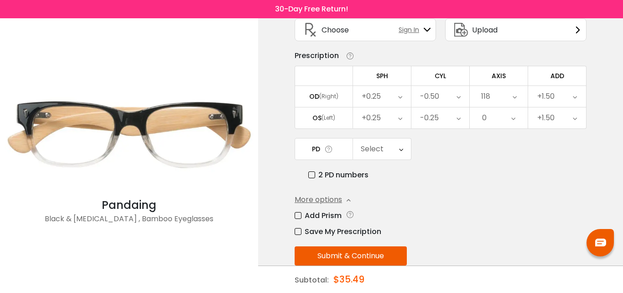
click at [514, 94] on icon at bounding box center [515, 96] width 4 height 21
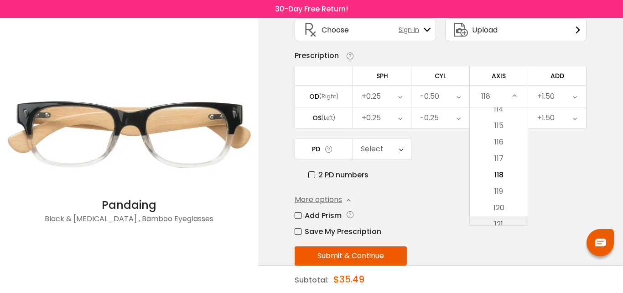
click at [511, 221] on li "121" at bounding box center [499, 224] width 58 height 16
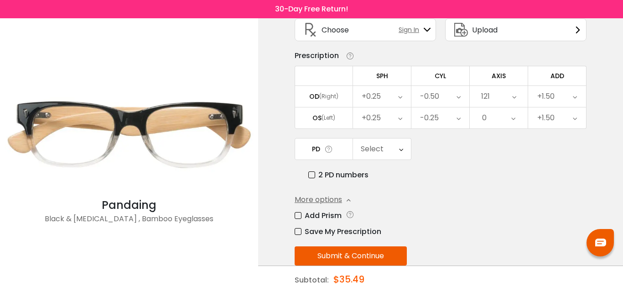
click at [513, 98] on icon at bounding box center [515, 96] width 4 height 21
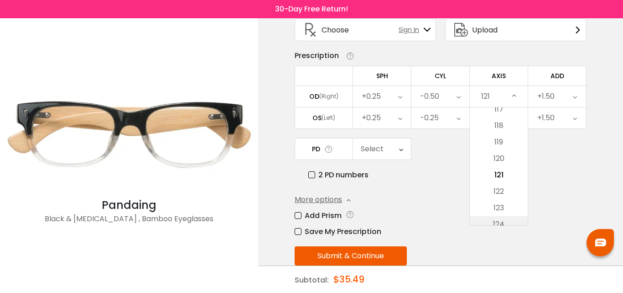
click at [513, 217] on li "124" at bounding box center [499, 224] width 58 height 16
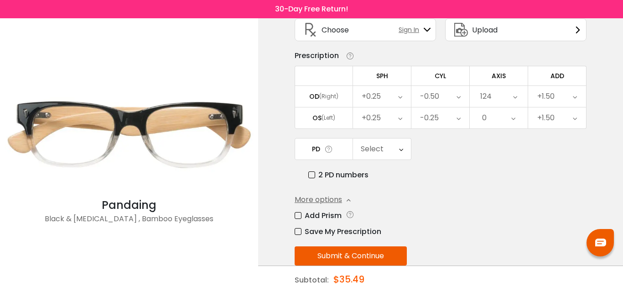
click at [513, 98] on icon at bounding box center [515, 96] width 4 height 21
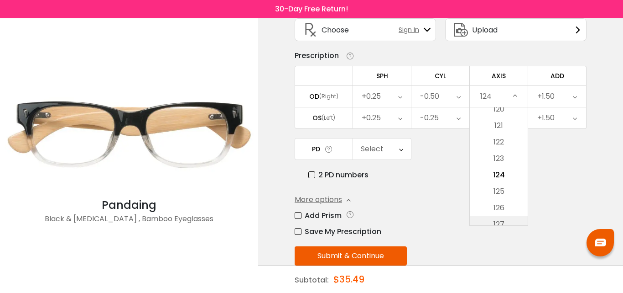
click at [514, 220] on li "127" at bounding box center [499, 224] width 58 height 16
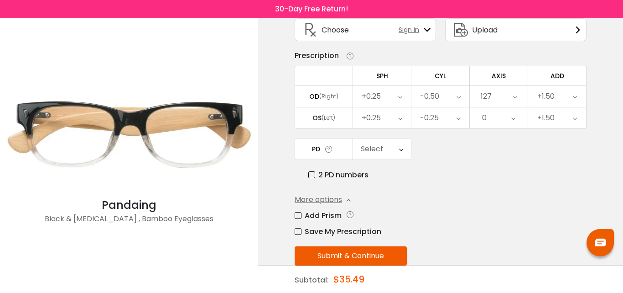
click at [514, 94] on icon at bounding box center [515, 96] width 4 height 21
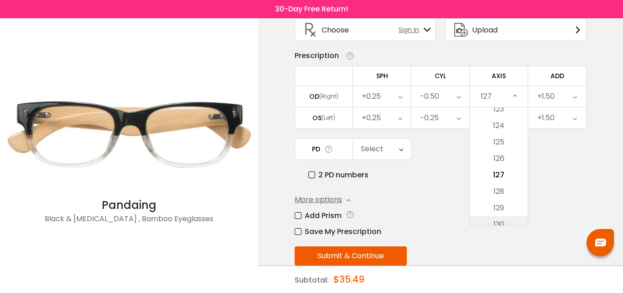
click at [508, 221] on li "130" at bounding box center [499, 224] width 58 height 16
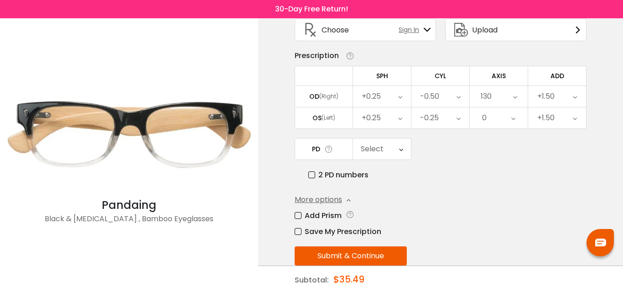
click at [512, 117] on icon at bounding box center [514, 117] width 4 height 21
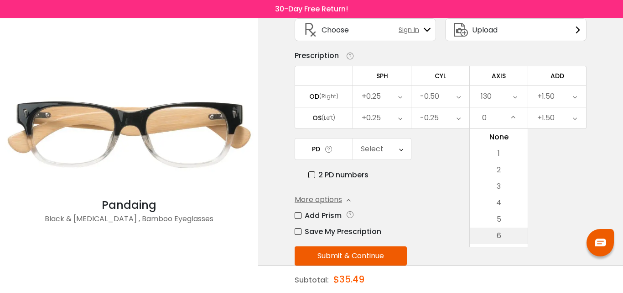
click at [513, 238] on li "6" at bounding box center [499, 235] width 58 height 16
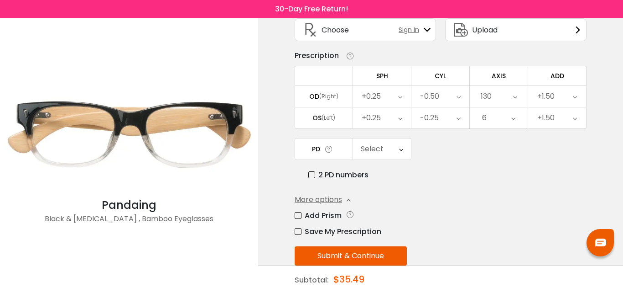
click at [515, 120] on icon at bounding box center [514, 117] width 4 height 21
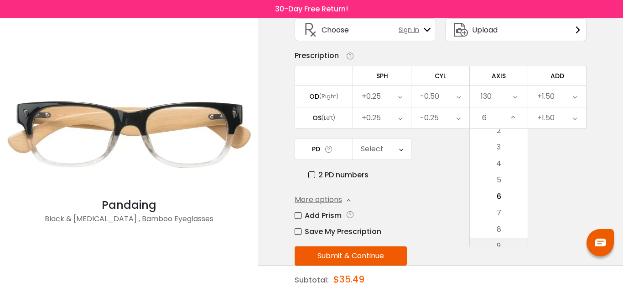
click at [509, 246] on li "9" at bounding box center [499, 245] width 58 height 16
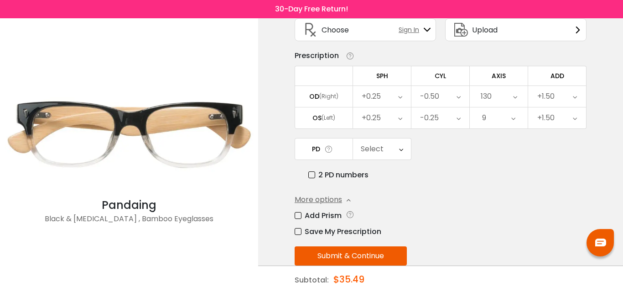
click at [513, 119] on icon at bounding box center [514, 117] width 4 height 21
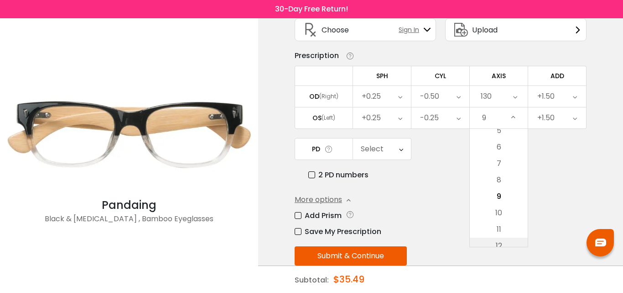
click at [493, 242] on li "12" at bounding box center [499, 245] width 58 height 16
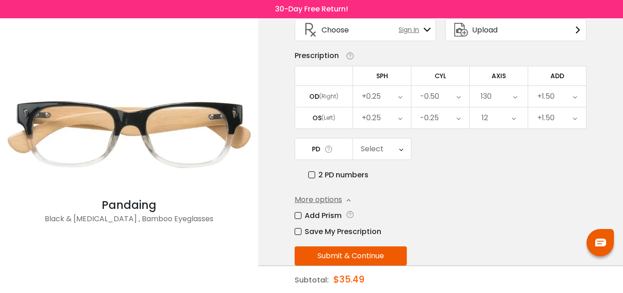
click at [513, 115] on icon at bounding box center [514, 117] width 4 height 21
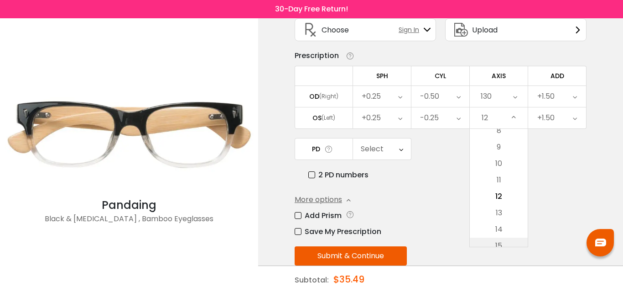
click at [510, 241] on li "15" at bounding box center [499, 245] width 58 height 16
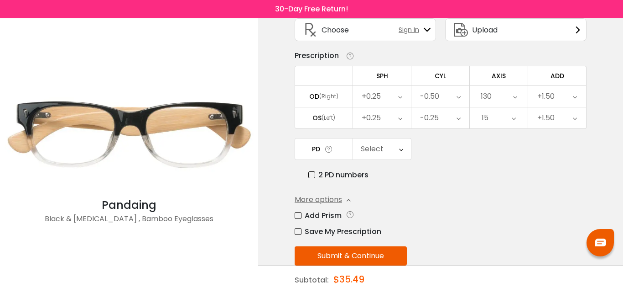
click at [513, 118] on icon at bounding box center [514, 117] width 4 height 21
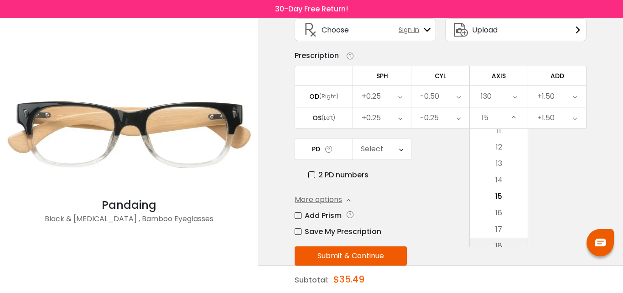
click at [515, 244] on li "18" at bounding box center [499, 245] width 58 height 16
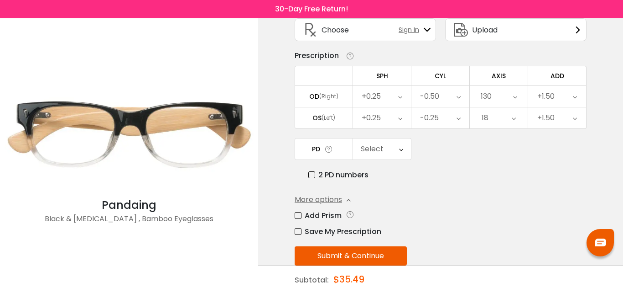
click at [515, 119] on icon at bounding box center [514, 117] width 4 height 21
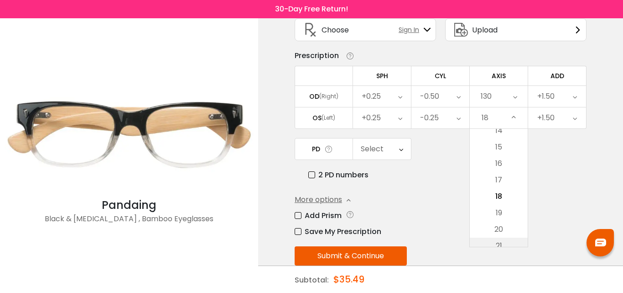
click at [505, 241] on li "21" at bounding box center [499, 245] width 58 height 16
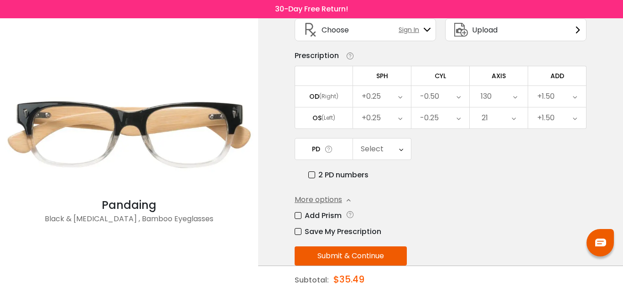
click at [516, 120] on icon at bounding box center [514, 117] width 4 height 21
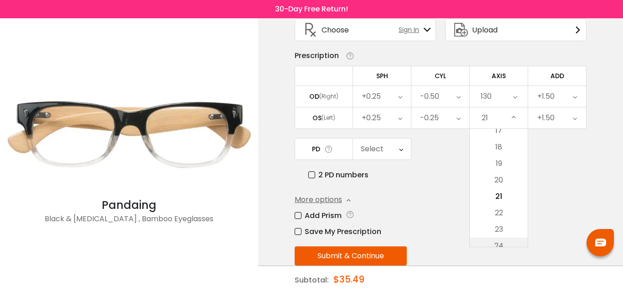
click at [518, 239] on li "24" at bounding box center [499, 245] width 58 height 16
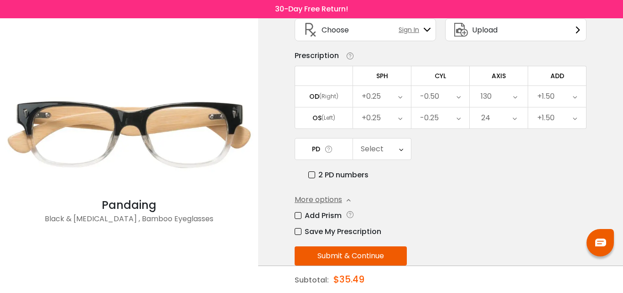
click at [513, 122] on icon at bounding box center [515, 117] width 4 height 21
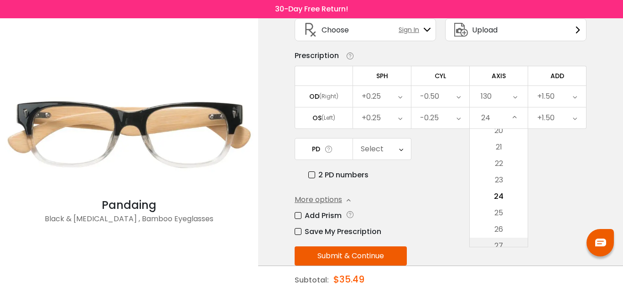
click at [512, 243] on li "27" at bounding box center [499, 245] width 58 height 16
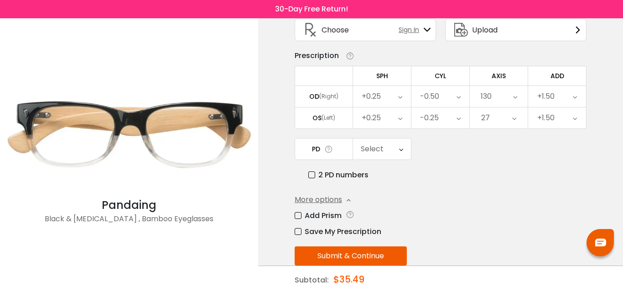
click at [515, 122] on icon at bounding box center [515, 117] width 4 height 21
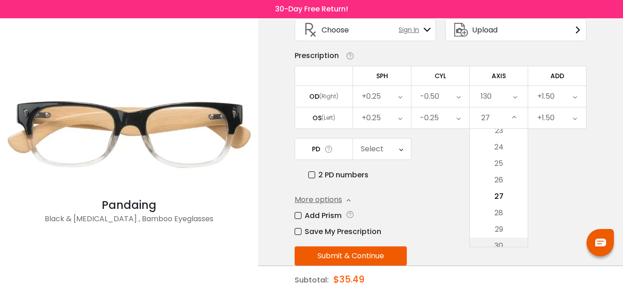
click at [513, 241] on li "30" at bounding box center [499, 245] width 58 height 16
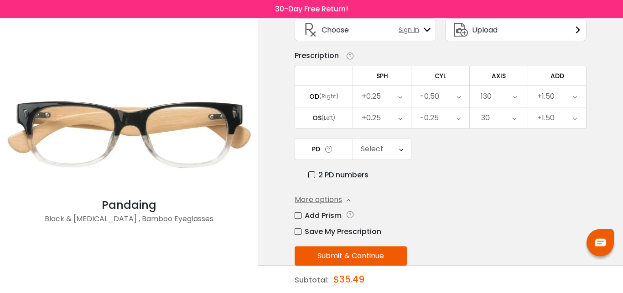
click at [515, 119] on icon at bounding box center [515, 117] width 4 height 21
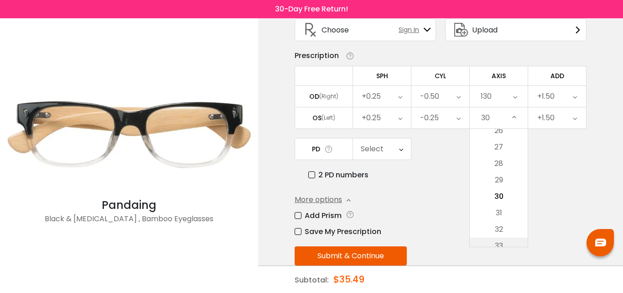
click at [505, 240] on li "33" at bounding box center [499, 245] width 58 height 16
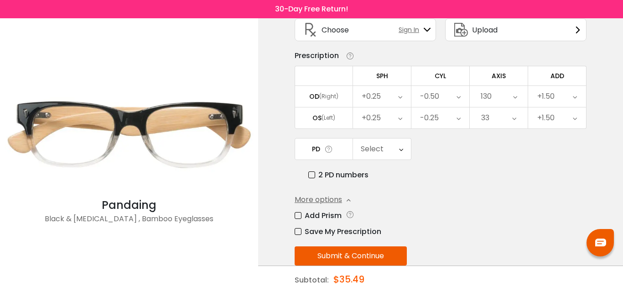
click at [513, 120] on icon at bounding box center [515, 117] width 4 height 21
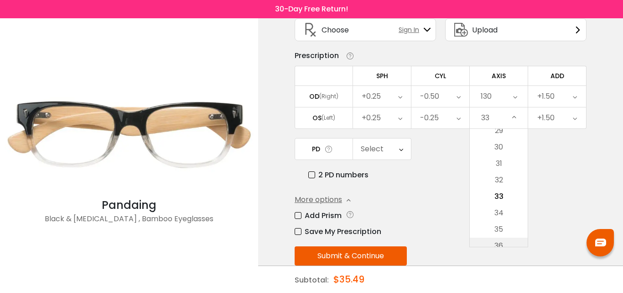
click at [513, 242] on li "36" at bounding box center [499, 245] width 58 height 16
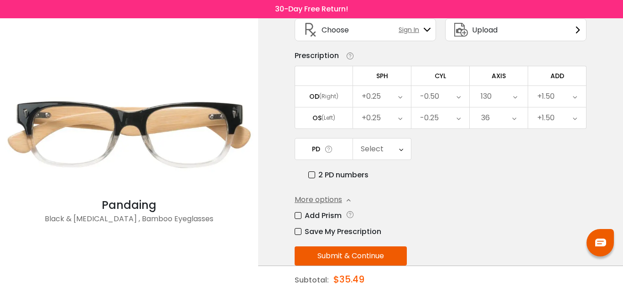
click at [514, 119] on icon at bounding box center [515, 117] width 4 height 21
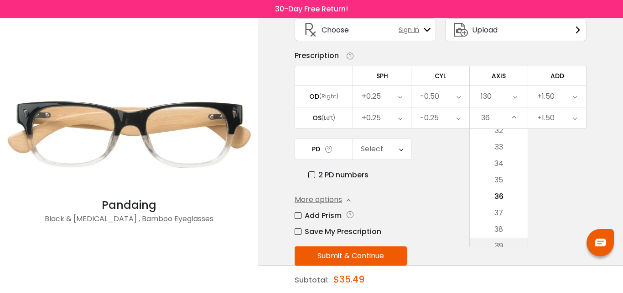
click at [513, 242] on li "39" at bounding box center [499, 245] width 58 height 16
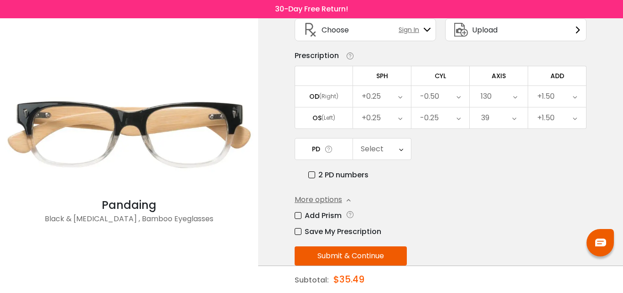
click at [515, 122] on icon at bounding box center [515, 117] width 4 height 21
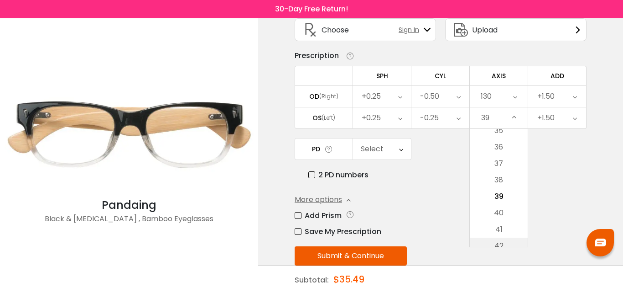
click at [520, 241] on li "42" at bounding box center [499, 245] width 58 height 16
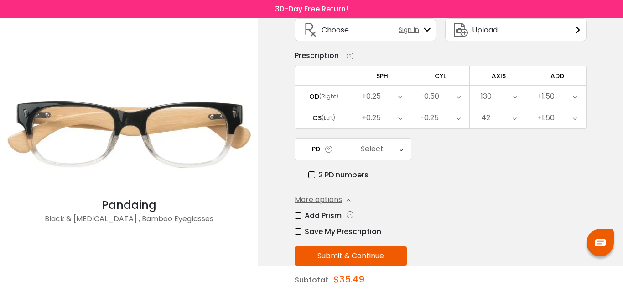
click at [515, 118] on icon at bounding box center [515, 117] width 4 height 21
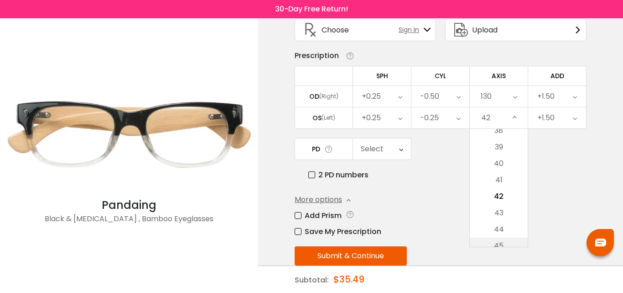
click at [513, 244] on li "45" at bounding box center [499, 245] width 58 height 16
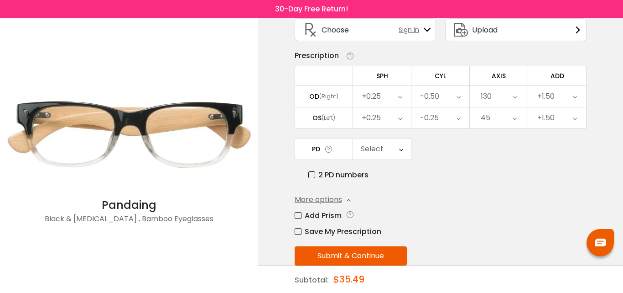
click at [516, 117] on icon at bounding box center [515, 117] width 4 height 21
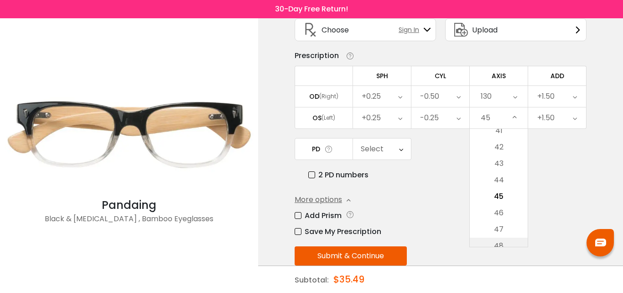
click at [511, 241] on li "48" at bounding box center [499, 245] width 58 height 16
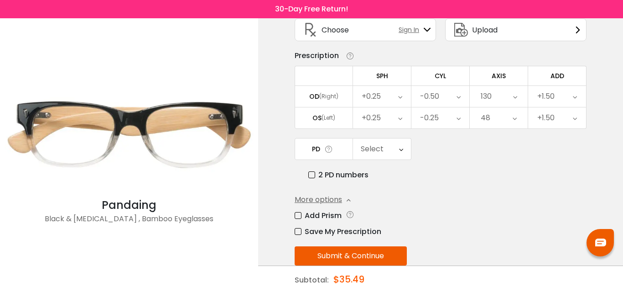
click at [516, 118] on icon at bounding box center [515, 117] width 4 height 21
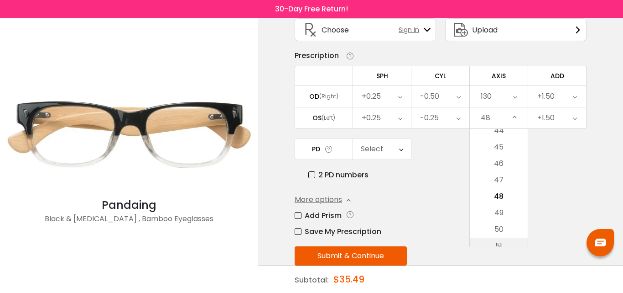
click at [514, 239] on li "51" at bounding box center [499, 245] width 58 height 16
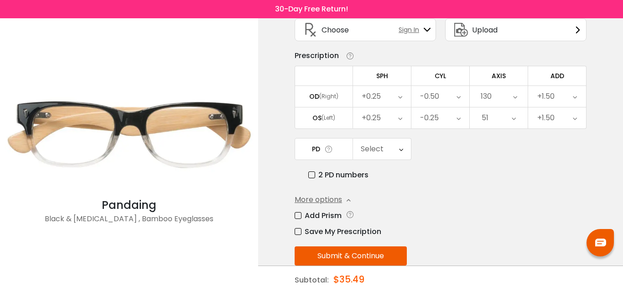
click at [513, 121] on icon at bounding box center [514, 117] width 4 height 21
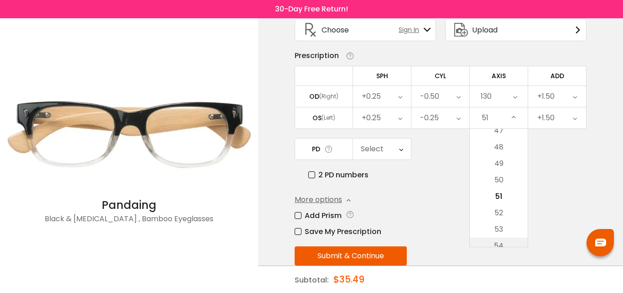
click at [518, 242] on li "54" at bounding box center [499, 245] width 58 height 16
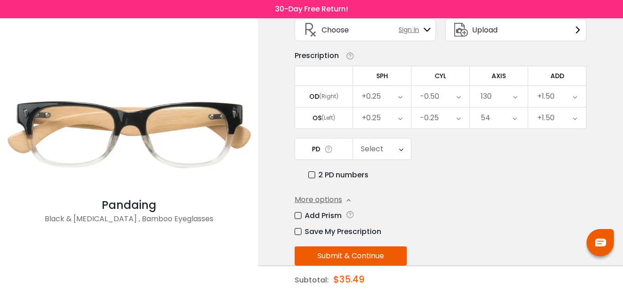
click at [514, 117] on icon at bounding box center [515, 117] width 4 height 21
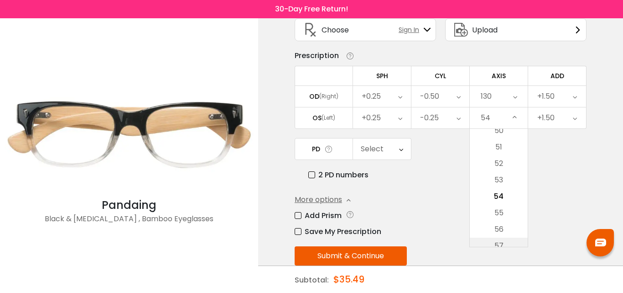
click at [514, 245] on li "57" at bounding box center [499, 245] width 58 height 16
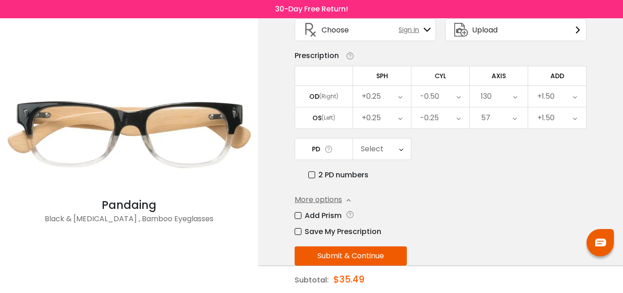
click at [517, 119] on icon at bounding box center [515, 117] width 4 height 21
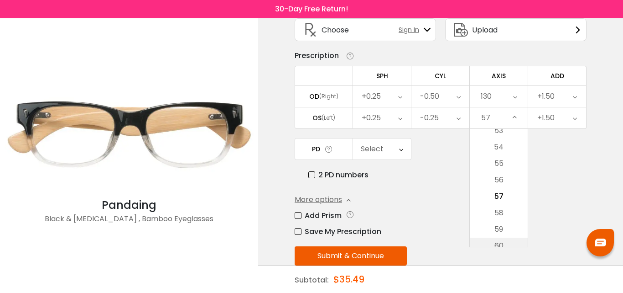
click at [514, 246] on li "60" at bounding box center [499, 245] width 58 height 16
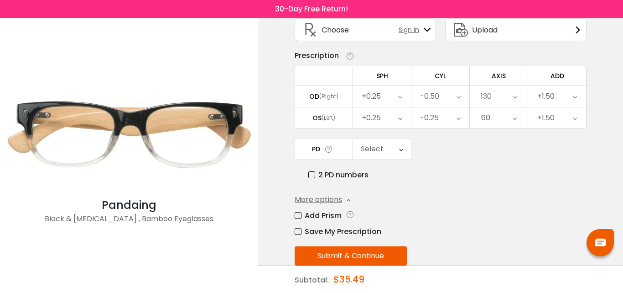
click at [517, 117] on icon at bounding box center [515, 117] width 4 height 21
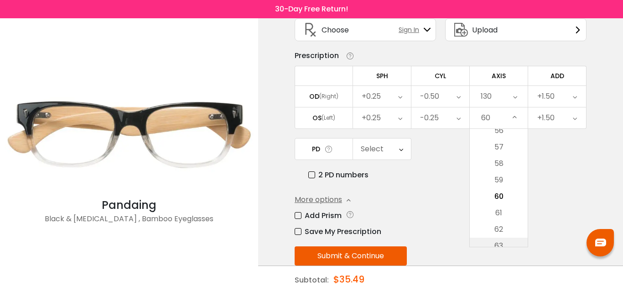
click at [509, 243] on li "63" at bounding box center [499, 245] width 58 height 16
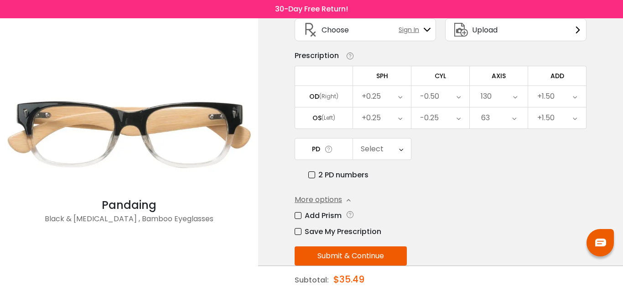
click at [513, 119] on icon at bounding box center [515, 117] width 4 height 21
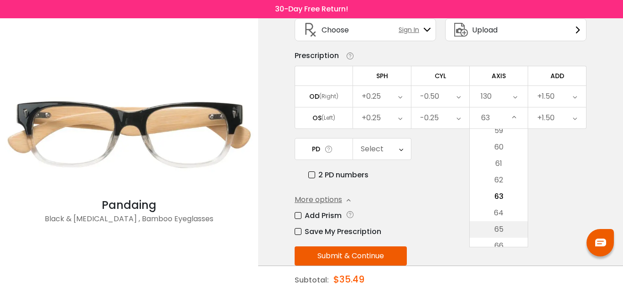
click at [501, 224] on li "65" at bounding box center [499, 229] width 58 height 16
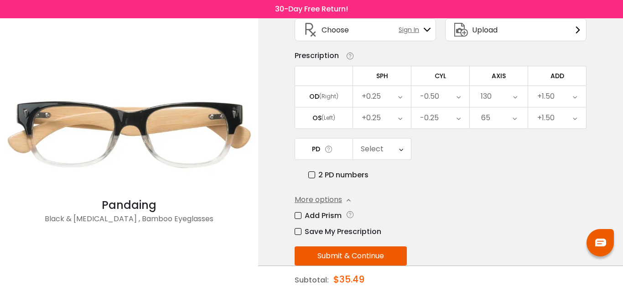
click at [524, 202] on div "More options Add Prism Vertical (Δ) Base Direction Horizontal (Δ) Base Directio…" at bounding box center [441, 215] width 292 height 43
click at [299, 232] on label "Save My Prescription" at bounding box center [338, 230] width 87 height 11
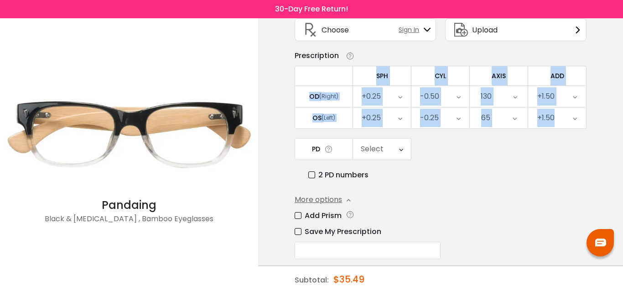
drag, startPoint x: 623, startPoint y: 81, endPoint x: 623, endPoint y: 129, distance: 48.4
click at [623, 129] on div "< × Choose your usage Single Vision (Distance) This lens helps you see details …" at bounding box center [440, 143] width 365 height 378
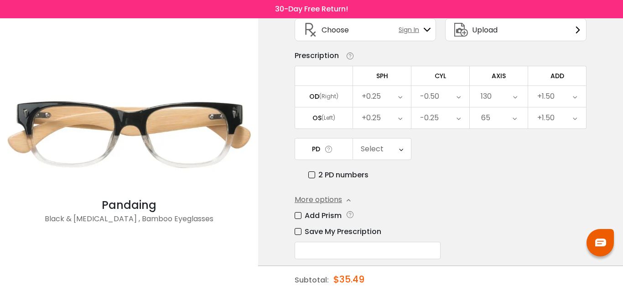
click at [521, 190] on div "Enter your prescription SPH (Sphere) Lens strength needed to correct your visio…" at bounding box center [441, 162] width 292 height 342
click at [297, 233] on label "Save My Prescription" at bounding box center [338, 230] width 87 height 11
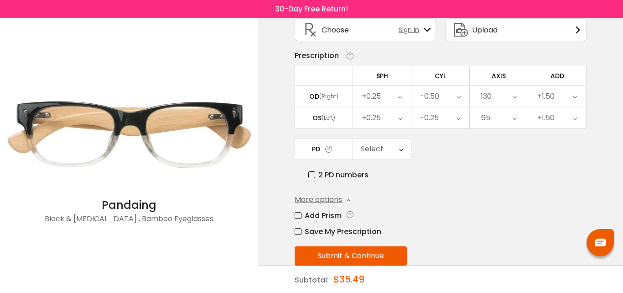
click at [365, 253] on button "Submit & Continue" at bounding box center [351, 255] width 112 height 19
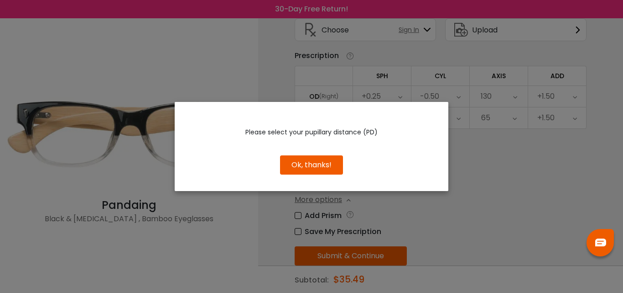
click at [314, 161] on button "Ok, thanks!" at bounding box center [311, 164] width 63 height 19
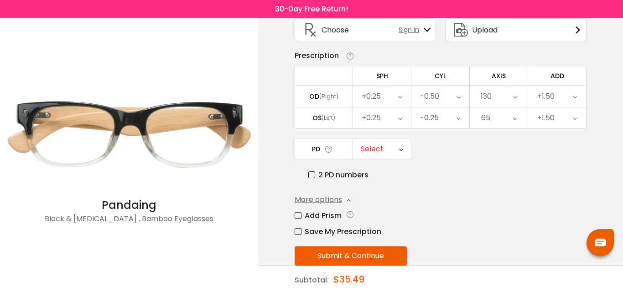
click at [623, 130] on div "< × Choose your usage Single Vision (Distance) This lens helps you see details …" at bounding box center [440, 132] width 365 height 356
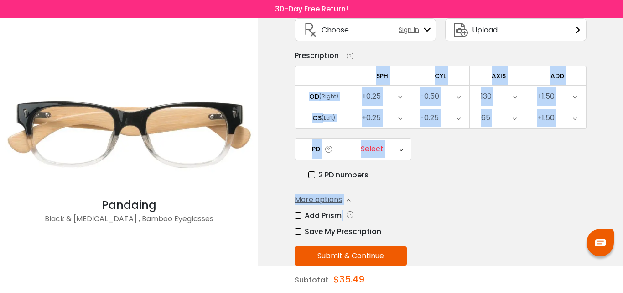
drag, startPoint x: 623, startPoint y: 229, endPoint x: 623, endPoint y: 120, distance: 108.6
click at [623, 120] on div "< × Choose your usage Single Vision (Distance) This lens helps you see details …" at bounding box center [440, 132] width 365 height 356
click at [523, 173] on div "2 PD numbers" at bounding box center [448, 174] width 278 height 11
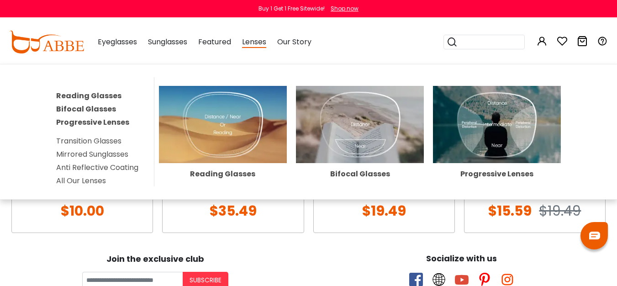
click at [508, 120] on img at bounding box center [497, 124] width 128 height 77
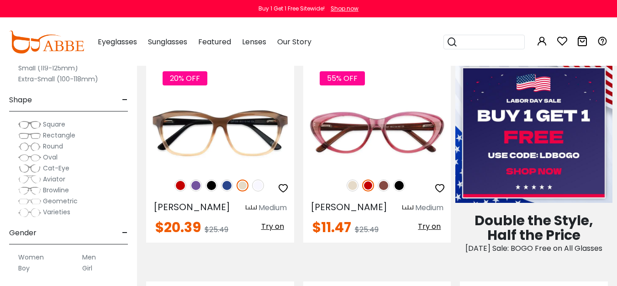
scroll to position [391, 0]
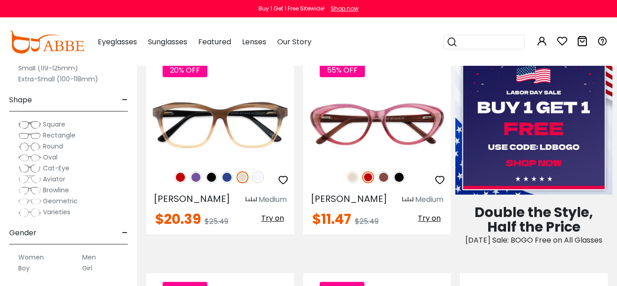
drag, startPoint x: 620, startPoint y: 17, endPoint x: 622, endPoint y: 38, distance: 21.1
click at [89, 257] on label "Men" at bounding box center [89, 256] width 14 height 11
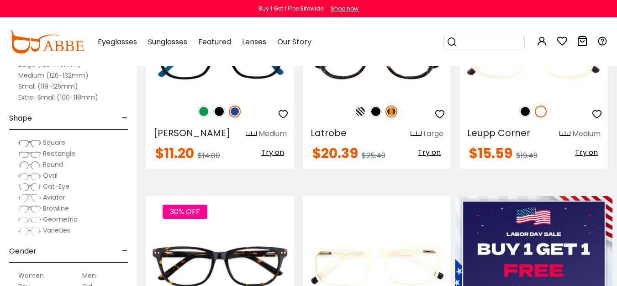
scroll to position [333, 0]
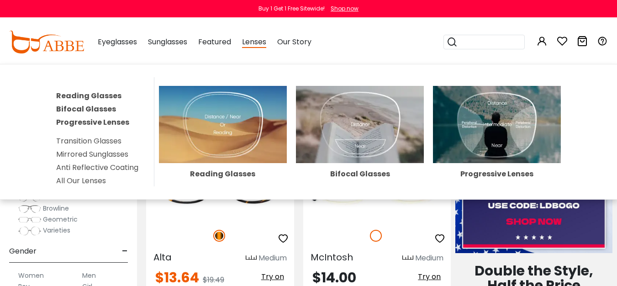
click at [258, 44] on span "Lenses" at bounding box center [254, 42] width 24 height 11
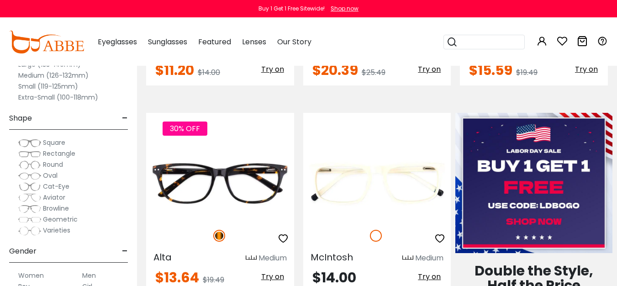
click at [258, 44] on span "Lenses" at bounding box center [254, 42] width 24 height 10
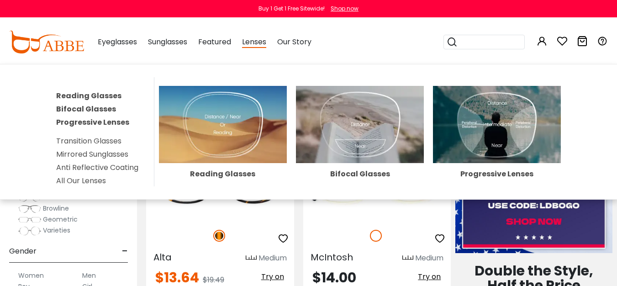
click at [502, 173] on div "Progressive Lenses" at bounding box center [497, 173] width 128 height 7
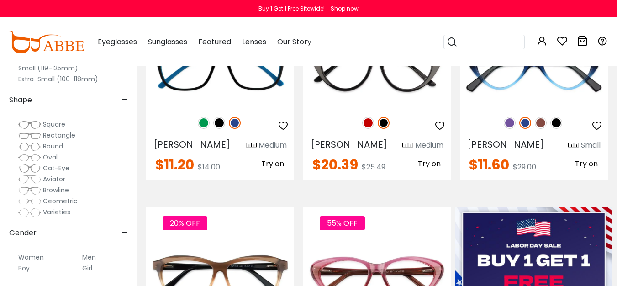
scroll to position [255, 0]
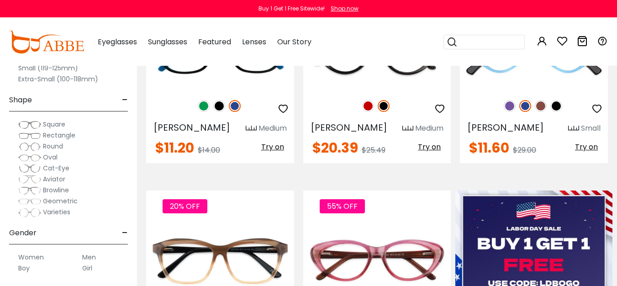
click at [89, 257] on label "Men" at bounding box center [89, 256] width 14 height 11
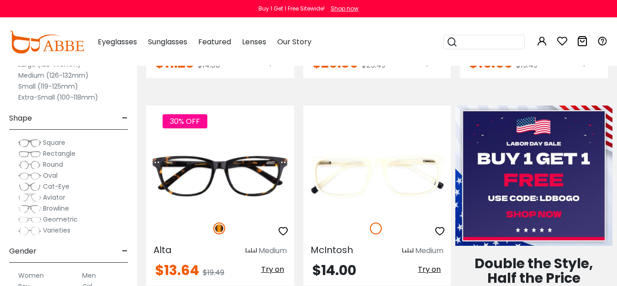
scroll to position [349, 0]
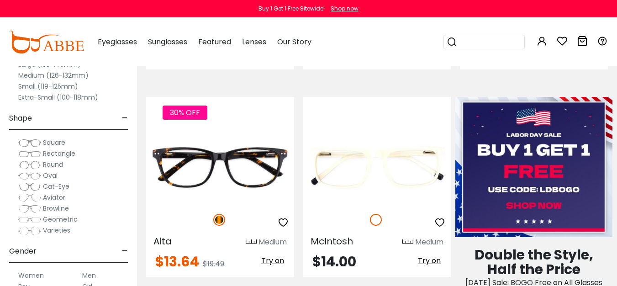
click at [56, 154] on span "Rectangle" at bounding box center [59, 153] width 32 height 9
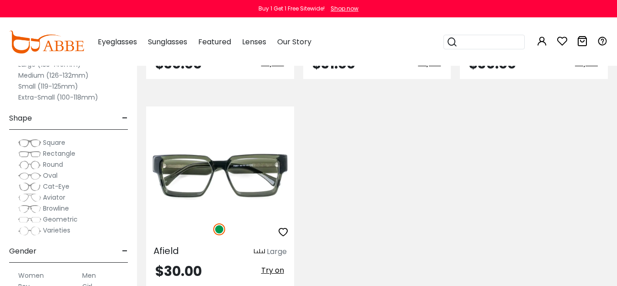
scroll to position [2246, 0]
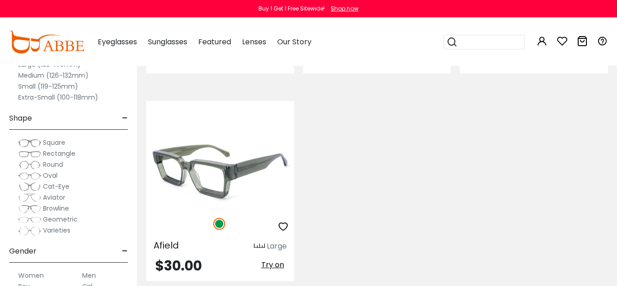
click at [234, 158] on img at bounding box center [220, 171] width 148 height 74
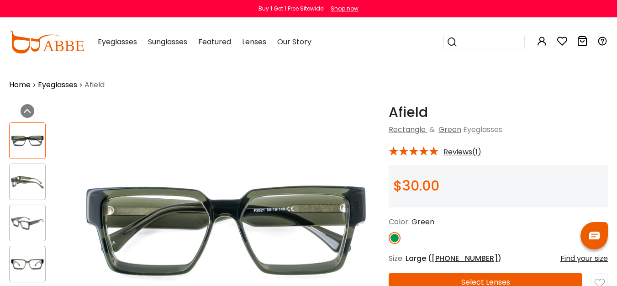
click at [20, 178] on img at bounding box center [28, 182] width 36 height 18
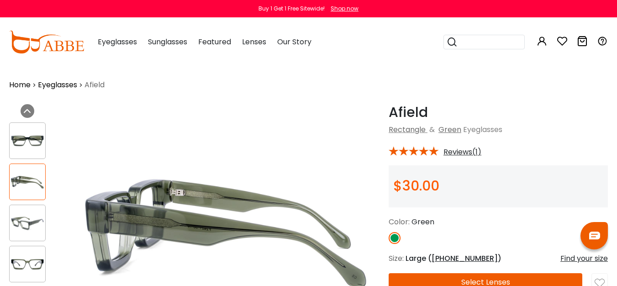
click at [28, 141] on img at bounding box center [28, 141] width 36 height 18
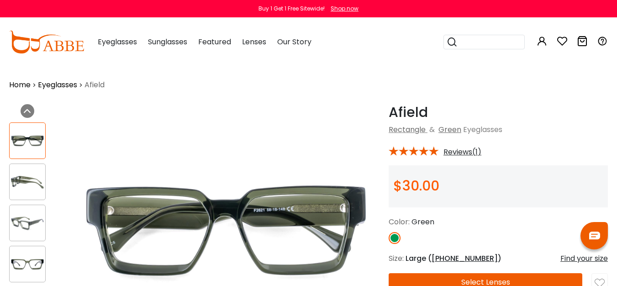
click at [38, 189] on img at bounding box center [28, 182] width 36 height 18
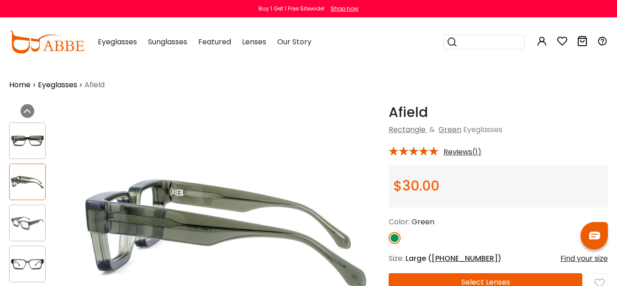
click at [28, 226] on img at bounding box center [28, 223] width 36 height 18
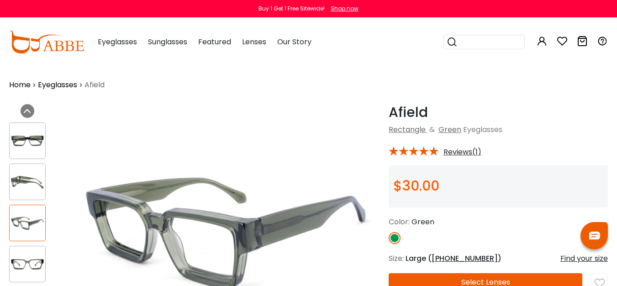
click at [34, 262] on img at bounding box center [28, 264] width 36 height 18
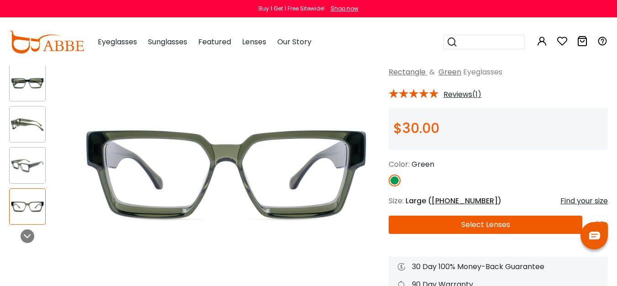
scroll to position [60, 0]
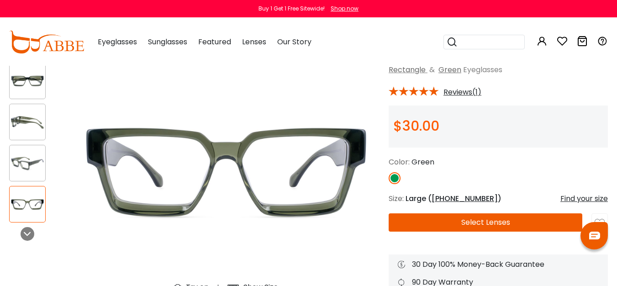
click at [27, 82] on img at bounding box center [28, 81] width 36 height 18
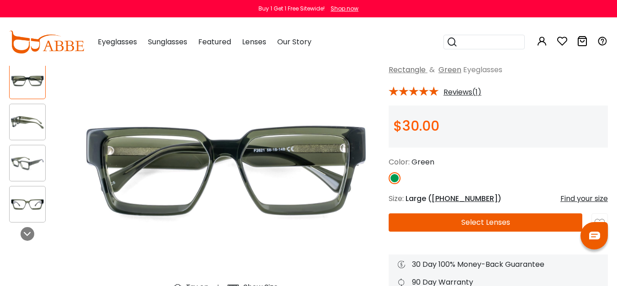
click at [27, 121] on img at bounding box center [28, 122] width 36 height 18
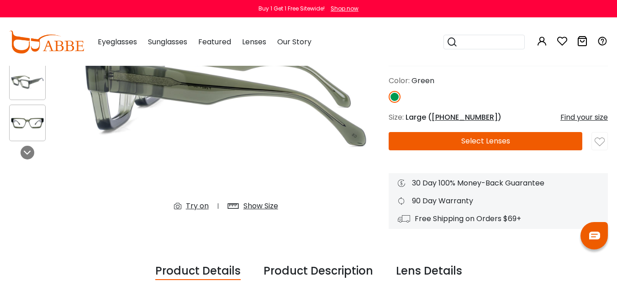
scroll to position [146, 0]
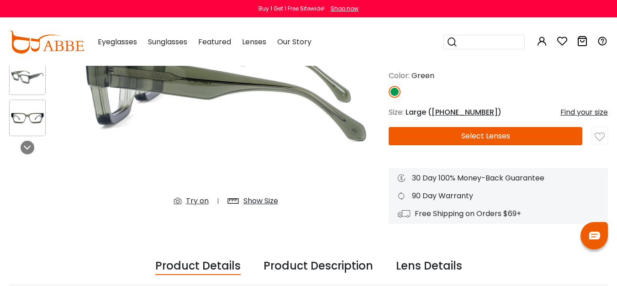
click at [514, 134] on button "Select Lenses" at bounding box center [485, 136] width 194 height 18
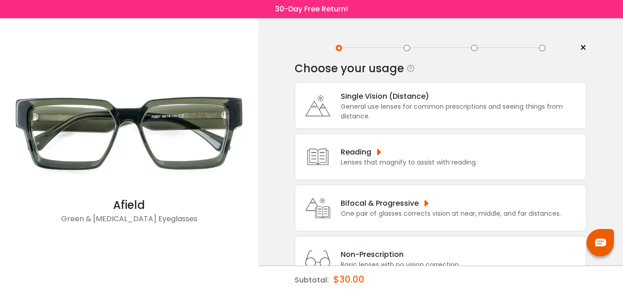
drag, startPoint x: 623, startPoint y: 87, endPoint x: 623, endPoint y: 93, distance: 6.4
click at [623, 93] on div "< × Choose your usage Single Vision (Distance) This lens helps you see details …" at bounding box center [440, 172] width 365 height 309
click at [382, 203] on div "Bifocal & Progressive" at bounding box center [451, 202] width 220 height 11
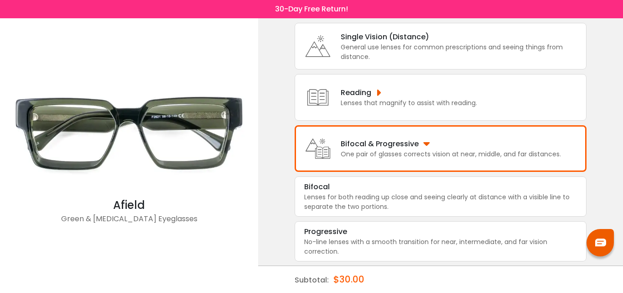
scroll to position [60, 0]
click at [361, 244] on div "No-line lenses with a smooth transition for near, intermediate, and far vision …" at bounding box center [440, 245] width 273 height 19
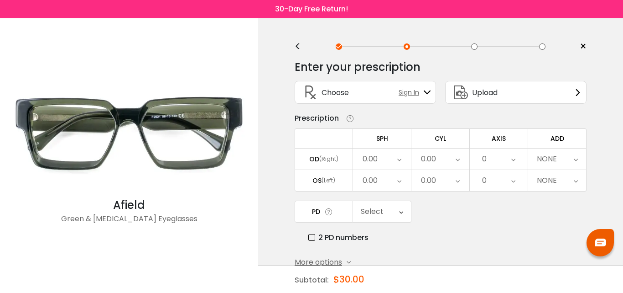
scroll to position [0, 0]
click at [488, 160] on div "0" at bounding box center [499, 160] width 58 height 21
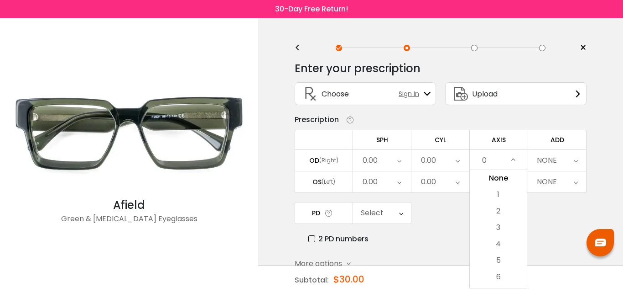
click at [147, 120] on img at bounding box center [129, 134] width 249 height 125
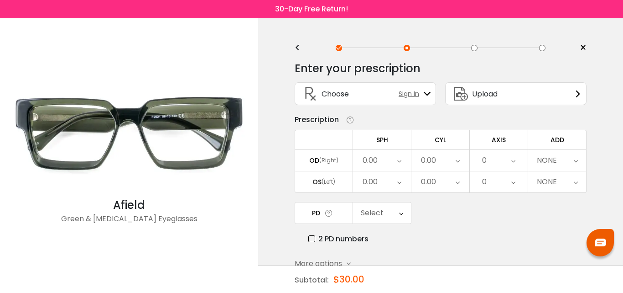
click at [402, 213] on icon at bounding box center [401, 212] width 4 height 21
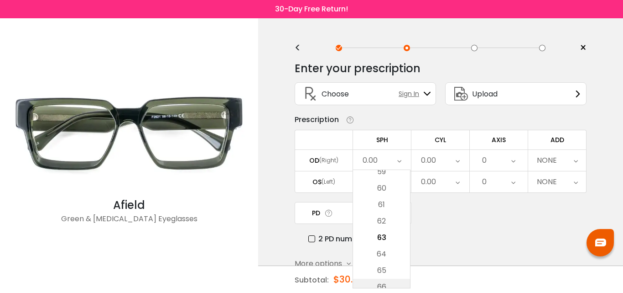
click at [388, 285] on li "66" at bounding box center [381, 286] width 57 height 16
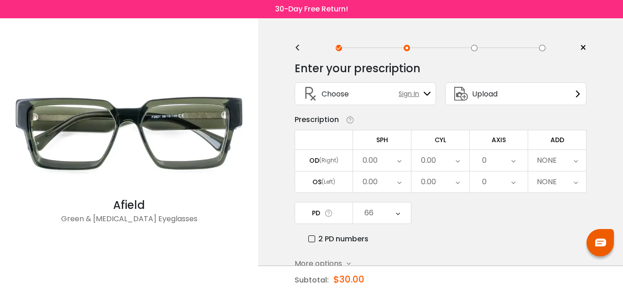
click at [399, 212] on icon at bounding box center [398, 212] width 4 height 21
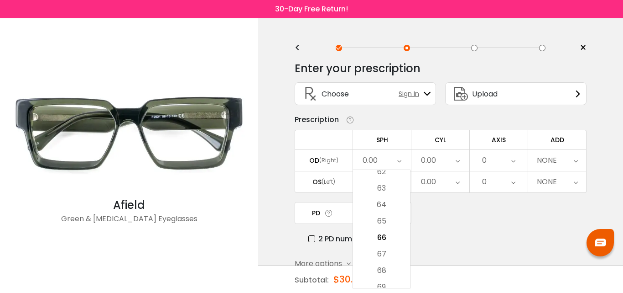
click at [397, 288] on div "Subtotal: $30.00" at bounding box center [441, 279] width 292 height 27
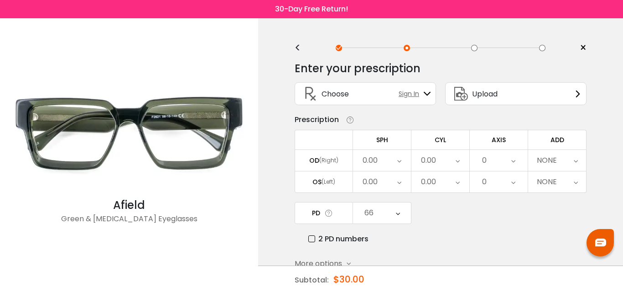
click at [399, 213] on icon at bounding box center [398, 212] width 4 height 21
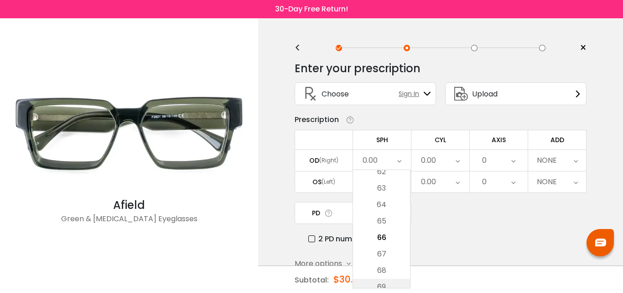
click at [399, 284] on li "69" at bounding box center [381, 286] width 57 height 16
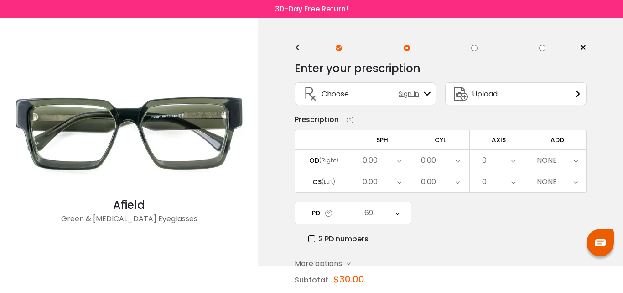
click at [397, 213] on icon at bounding box center [398, 212] width 4 height 21
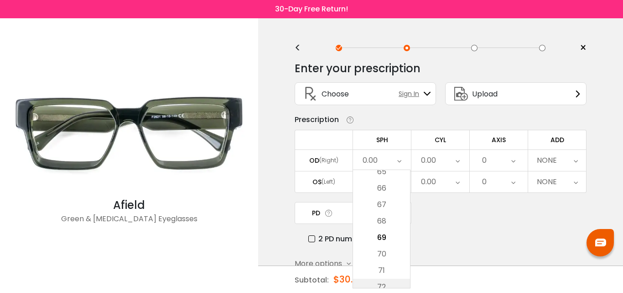
click at [393, 280] on li "72" at bounding box center [381, 286] width 57 height 16
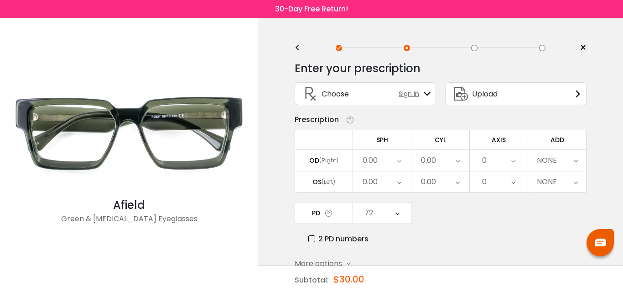
click at [398, 211] on icon at bounding box center [398, 212] width 4 height 21
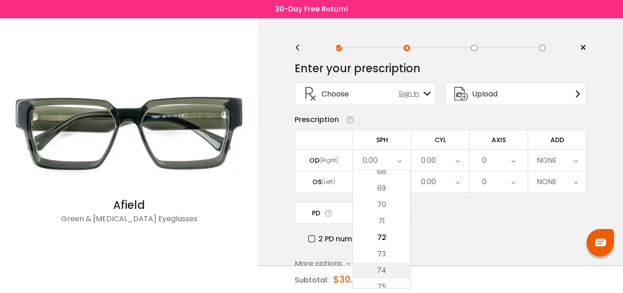
click at [387, 267] on li "74" at bounding box center [381, 270] width 57 height 16
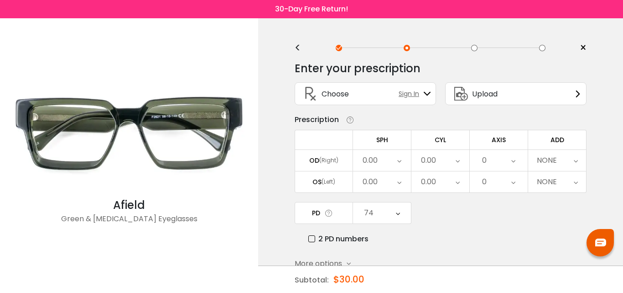
click at [465, 240] on div "2 PD numbers" at bounding box center [448, 238] width 278 height 11
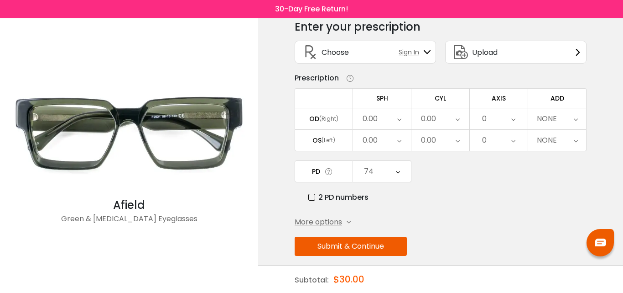
scroll to position [50, 0]
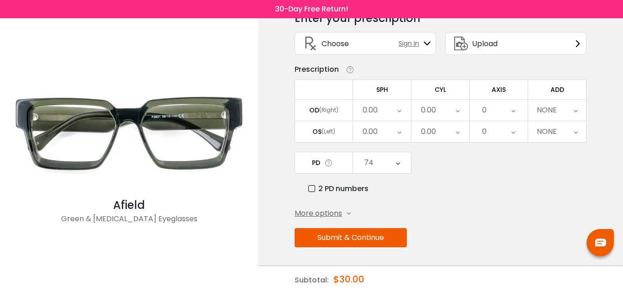
click at [330, 211] on span "More options" at bounding box center [318, 213] width 47 height 11
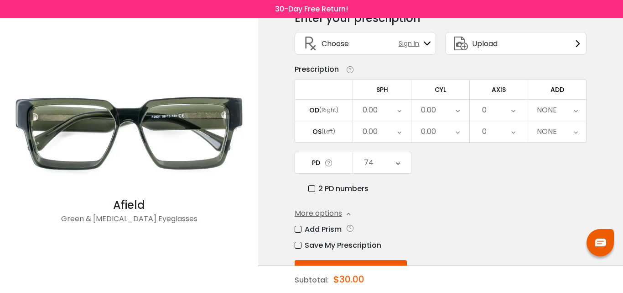
click at [497, 44] on span "Upload" at bounding box center [485, 43] width 26 height 11
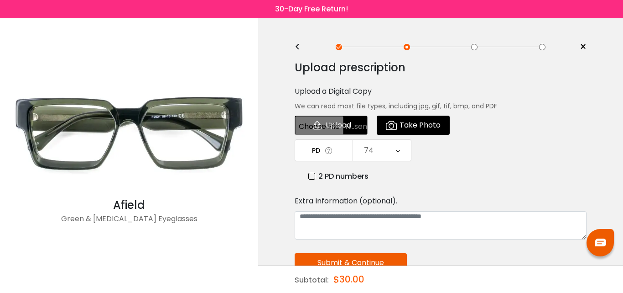
scroll to position [0, 0]
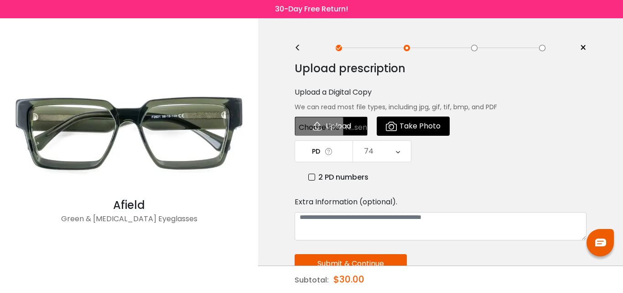
drag, startPoint x: 623, startPoint y: 19, endPoint x: 623, endPoint y: 35, distance: 15.5
click at [623, 35] on div "< × Choose your usage Single Vision (Distance) This lens helps you see details …" at bounding box center [440, 186] width 365 height 337
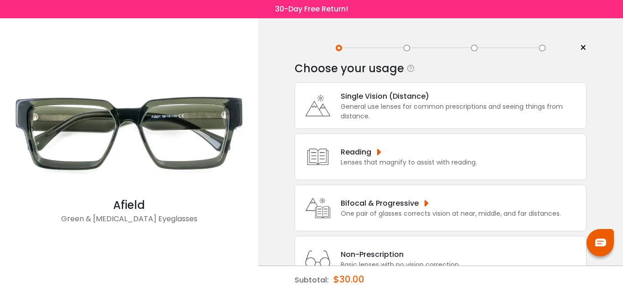
drag, startPoint x: 623, startPoint y: 122, endPoint x: 623, endPoint y: 141, distance: 18.7
click at [623, 141] on div "< × Choose your usage Single Vision (Distance) This lens helps you see details …" at bounding box center [440, 172] width 365 height 309
click at [605, 159] on div "< × Choose your usage Single Vision (Distance) This lens helps you see details …" at bounding box center [440, 172] width 365 height 309
